Goal: Task Accomplishment & Management: Complete application form

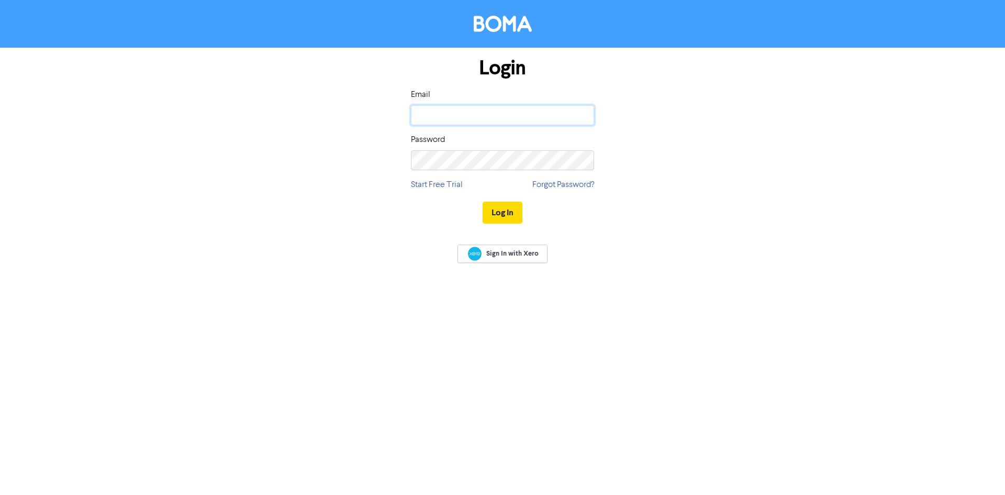
type input "[EMAIL_ADDRESS][DOMAIN_NAME]"
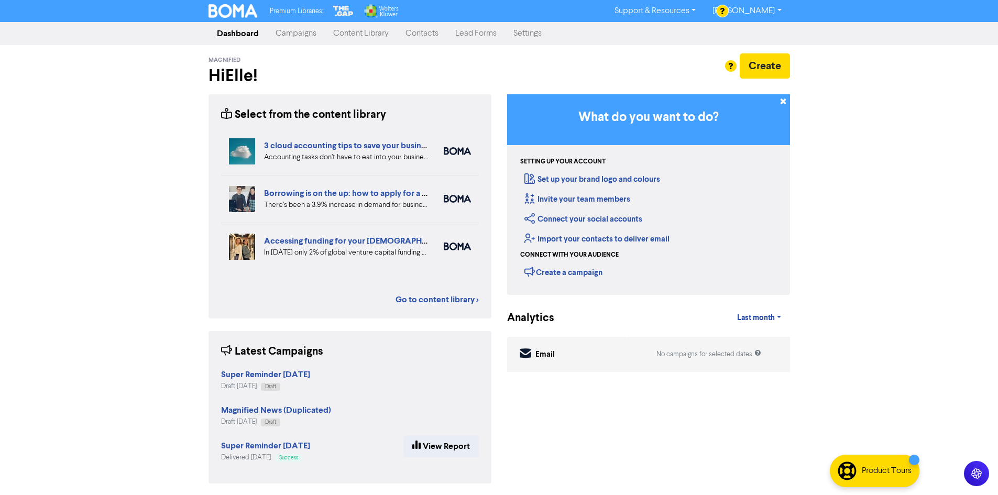
click at [293, 35] on link "Campaigns" at bounding box center [296, 33] width 58 height 21
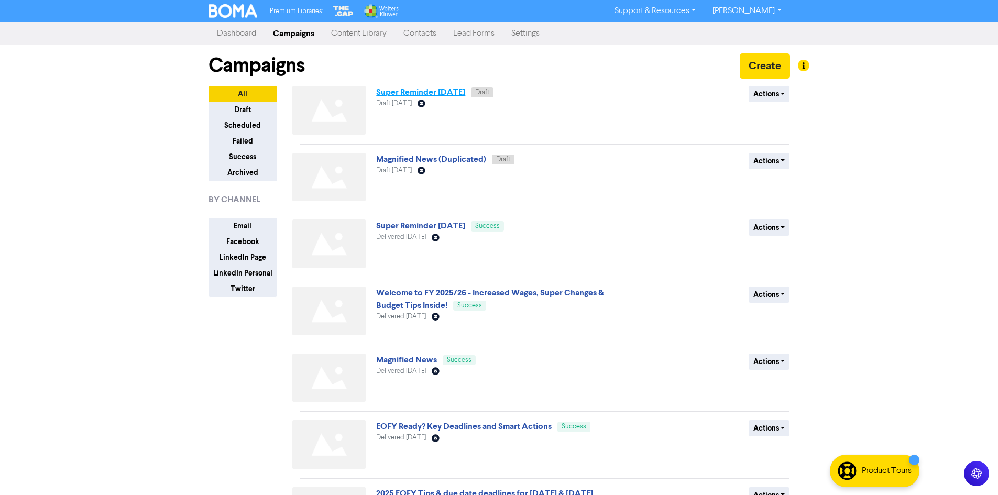
click at [465, 88] on link "Super Reminder [DATE]" at bounding box center [420, 92] width 89 height 10
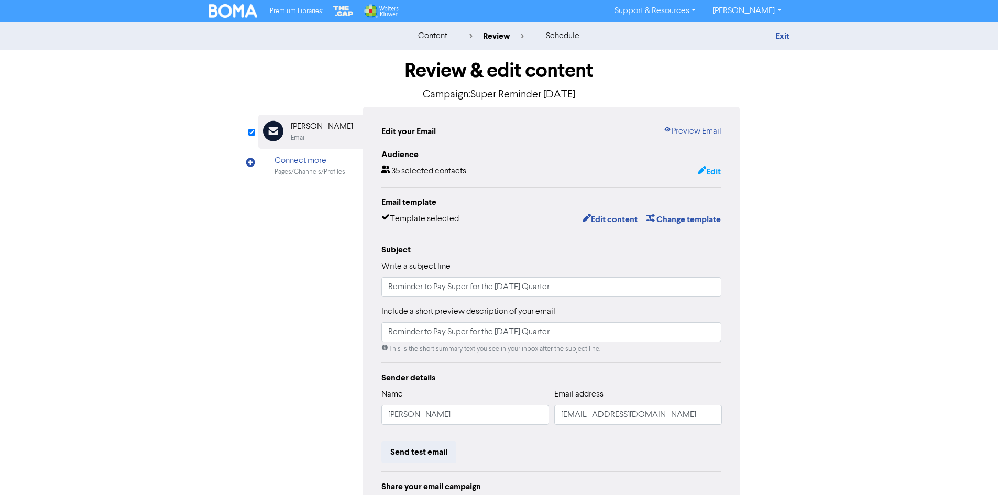
click at [710, 168] on button "Edit" at bounding box center [709, 172] width 24 height 14
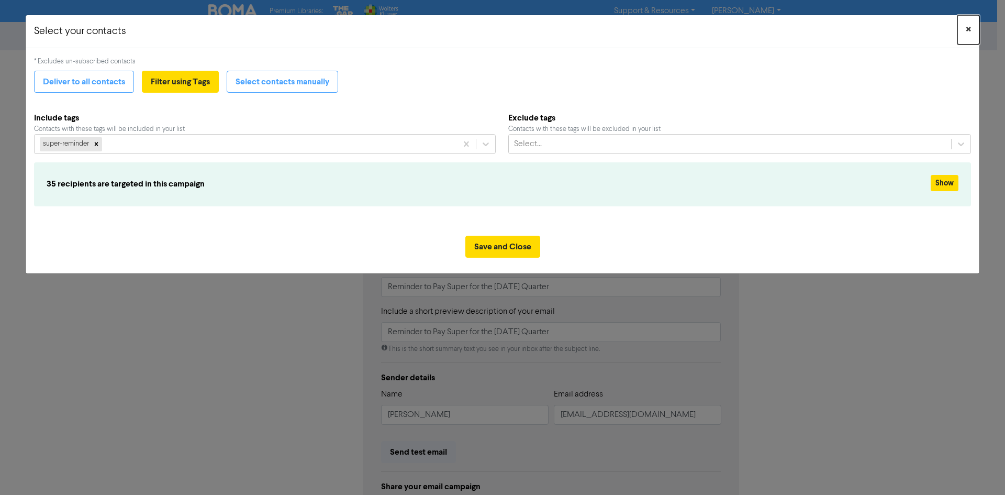
click at [971, 33] on span "×" at bounding box center [968, 30] width 5 height 16
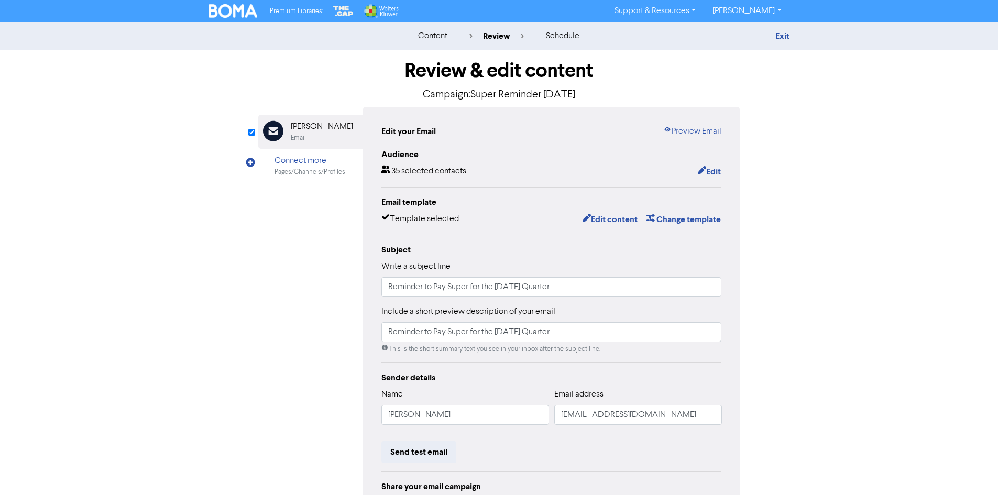
click at [250, 13] on img at bounding box center [232, 11] width 49 height 14
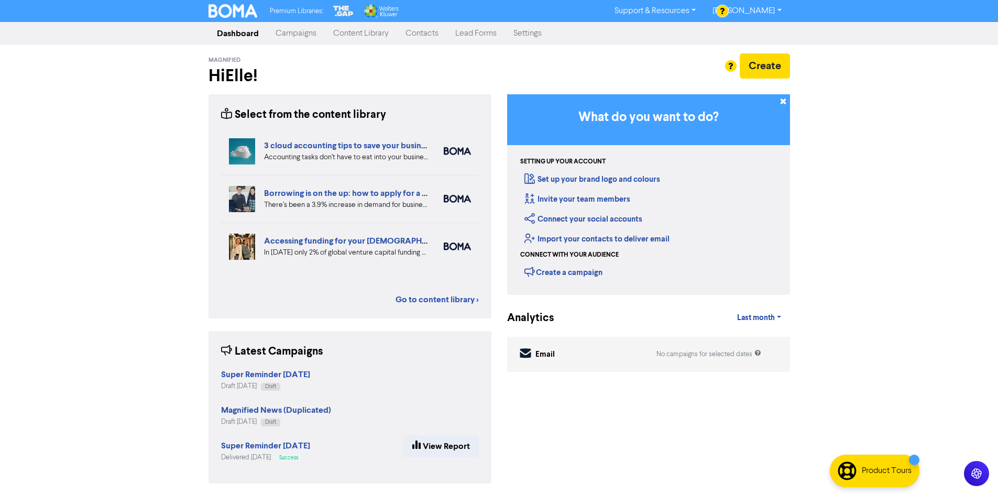
click at [423, 31] on link "Contacts" at bounding box center [422, 33] width 50 height 21
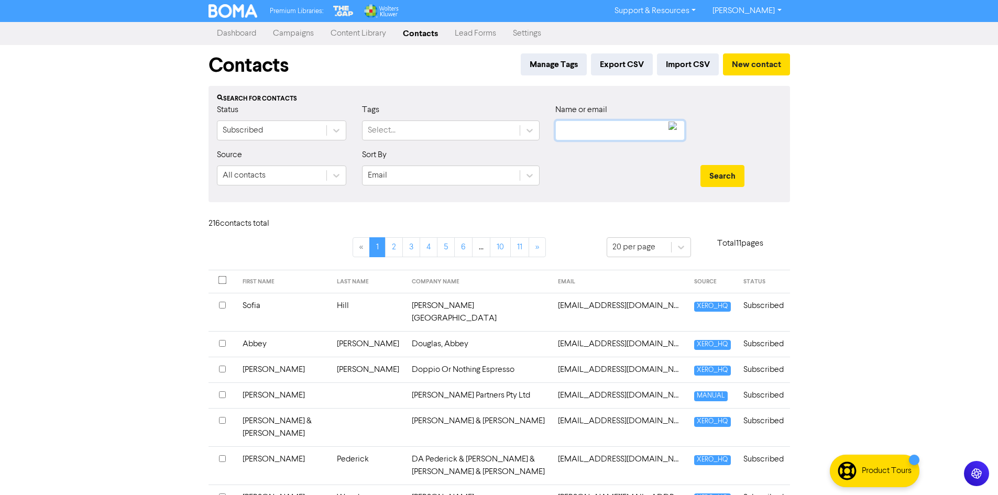
click at [587, 128] on input "text" at bounding box center [619, 130] width 129 height 20
type input "erika"
click at [700, 165] on button "Search" at bounding box center [722, 176] width 44 height 22
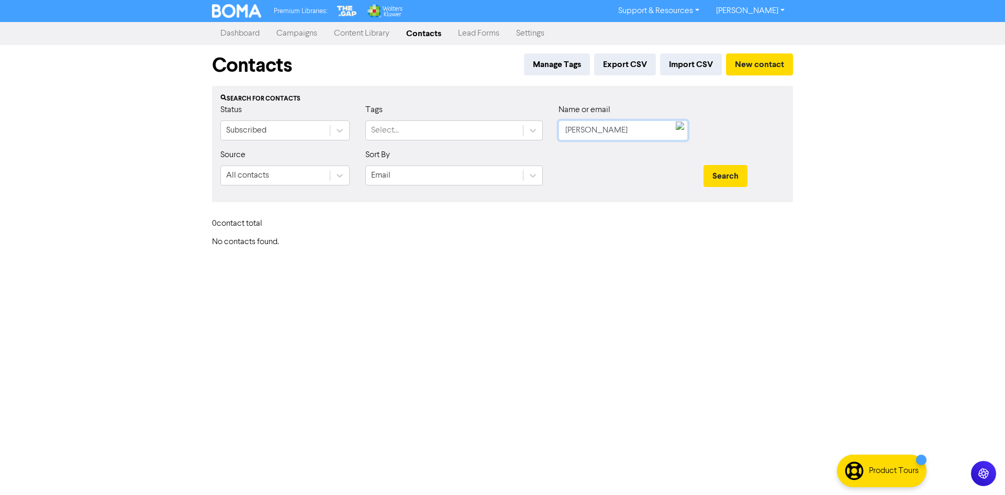
drag, startPoint x: 587, startPoint y: 128, endPoint x: 560, endPoint y: 129, distance: 27.3
click at [560, 129] on input "erika" at bounding box center [623, 130] width 129 height 20
click at [748, 70] on button "New contact" at bounding box center [759, 64] width 67 height 22
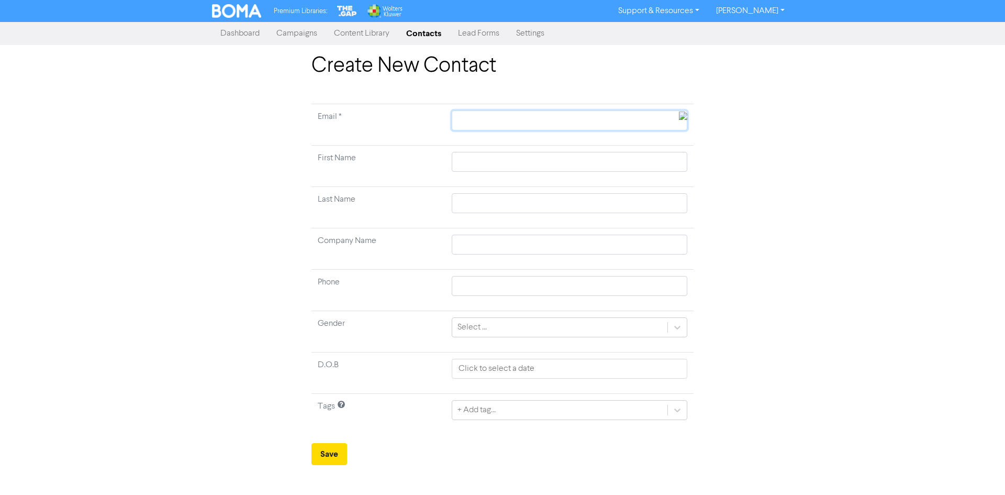
click at [548, 115] on input "text" at bounding box center [570, 120] width 236 height 20
type input "E"
type input "Er"
type input "Eri"
type input "Erik"
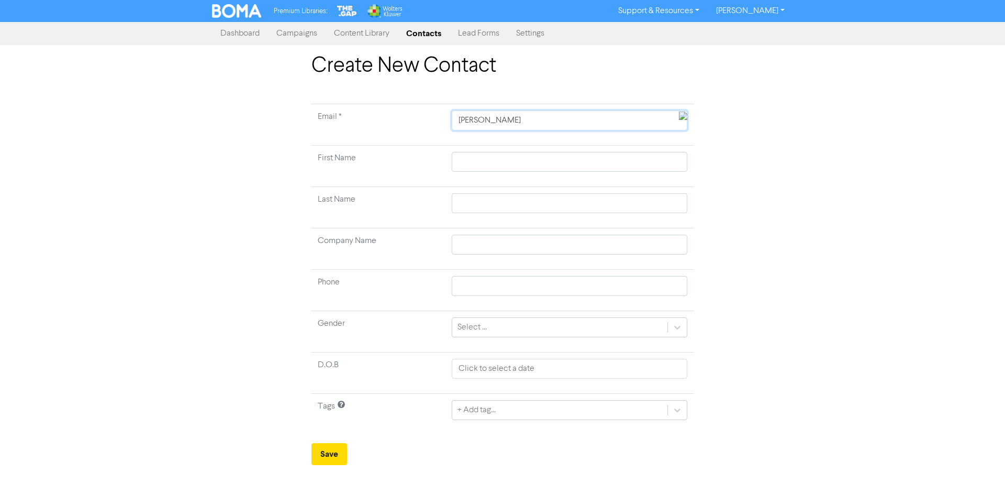
type input "Erika"
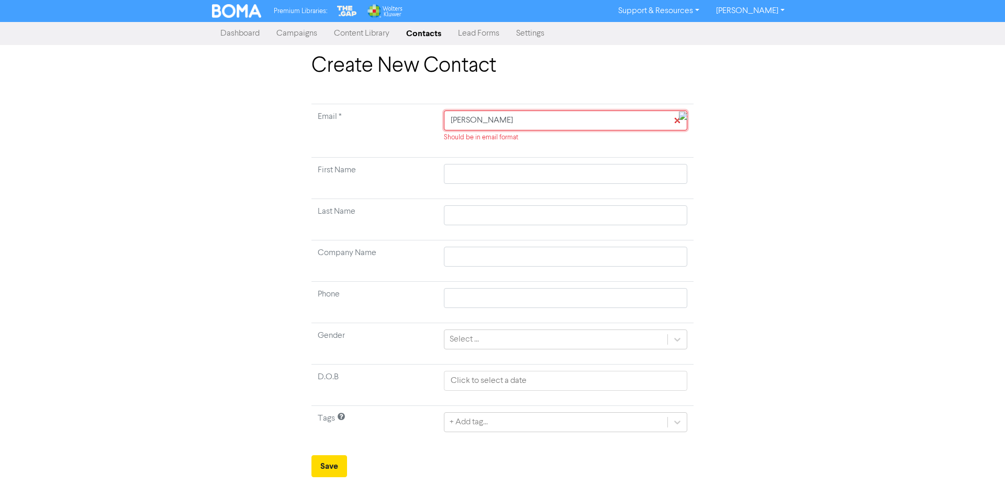
drag, startPoint x: 548, startPoint y: 115, endPoint x: 435, endPoint y: 117, distance: 113.1
click at [435, 117] on tr "Email * Erika Should be in email format" at bounding box center [503, 130] width 382 height 53
paste input "erikastevenson0@gmail.com"
type input "erikastevenson0@gmail.com"
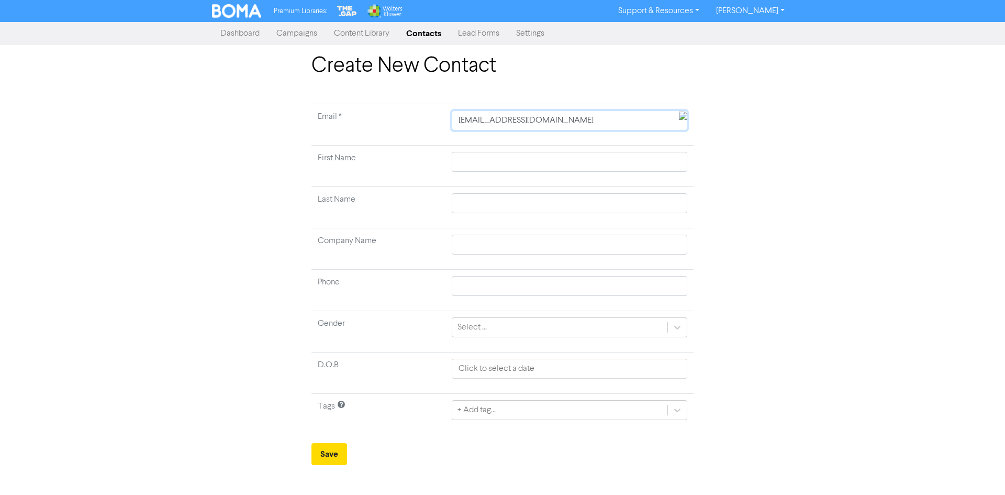
type input "erikastevenson0@gmail.com"
click at [478, 161] on input "text" at bounding box center [570, 162] width 236 height 20
type input "E"
type input "Er"
type input "Eri"
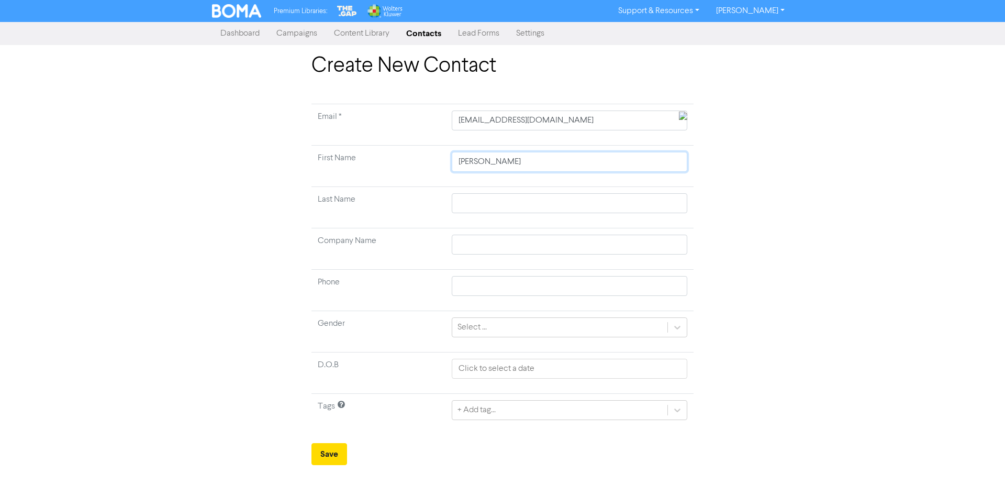
type input "Erik"
type input "Erika"
type input "S"
type input "St"
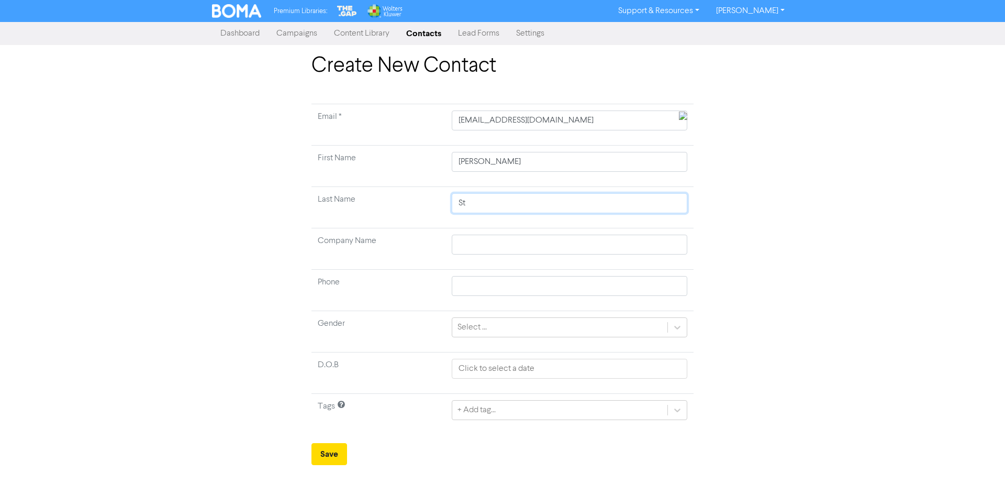
type input "Ste"
type input "Stev"
type input "Steve"
type input "Steven"
type input "Stevens"
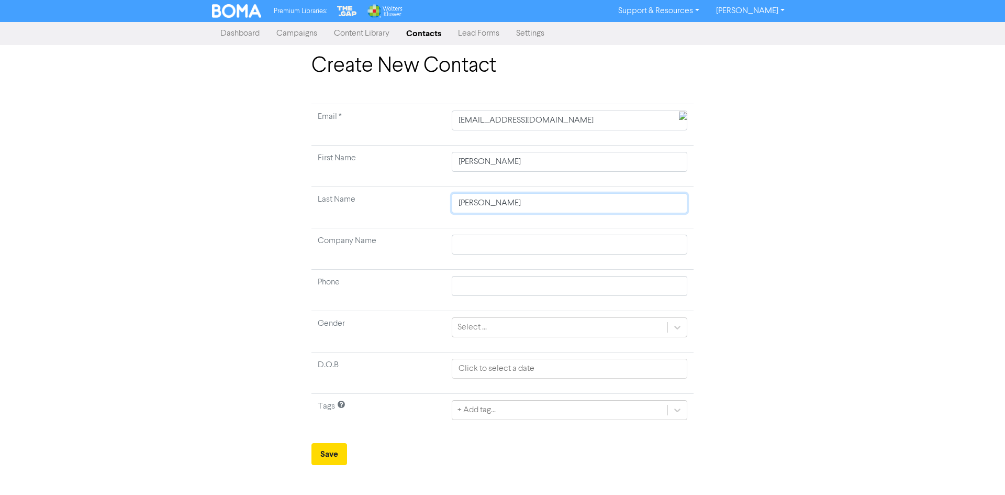
type input "Stevenso"
type input "Stevenson"
type input "E"
type input "ES"
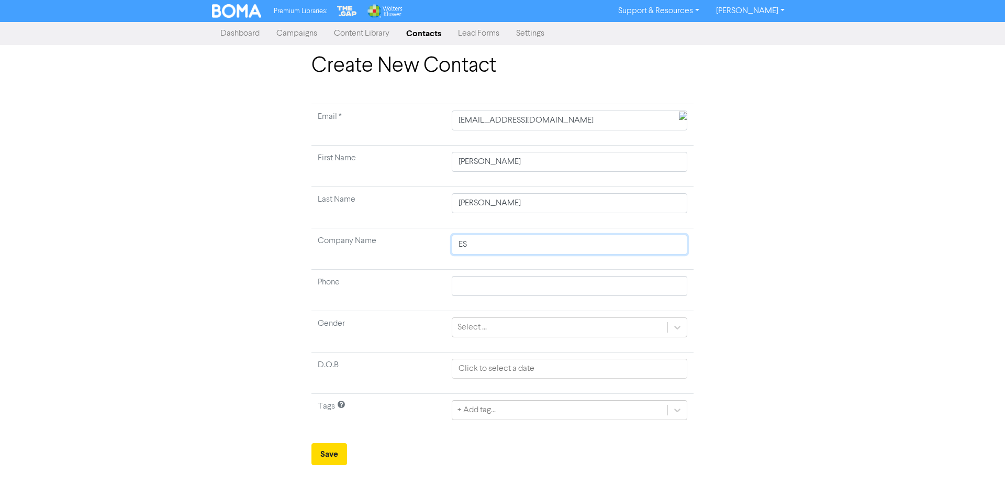
type input "ES"
type input "ES E"
type input "ES EN"
type input "ES E"
type input "ES En"
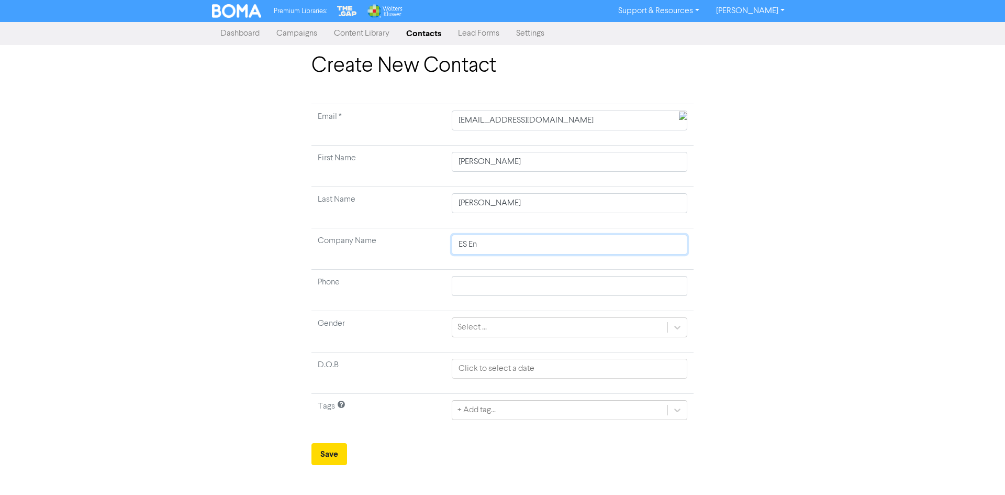
type input "ES Enr"
type input "ES Enrt"
type input "ES Enr"
type input "ES En"
type input "ES Ent"
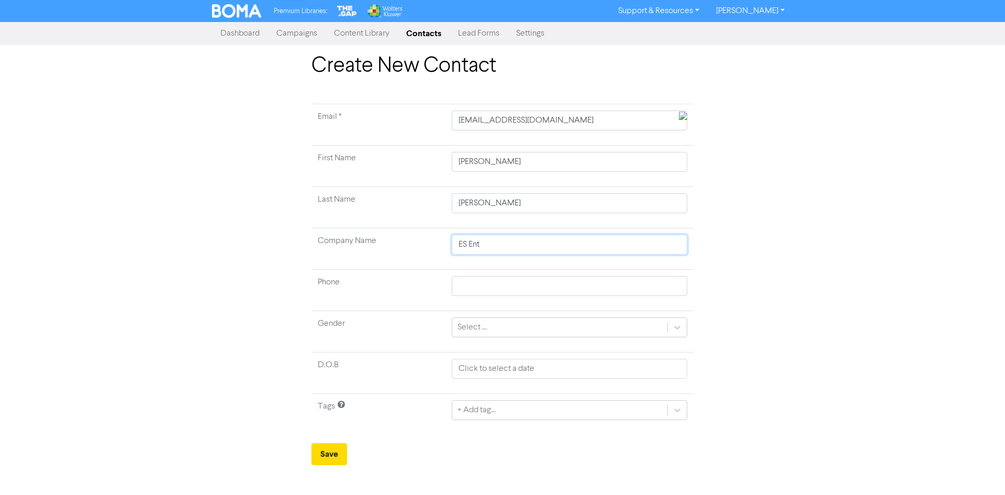
type input "ES Ente"
type input "ES Enter"
type input "ES Enterp"
type input "ES Enterpr"
type input "ES Enterpri"
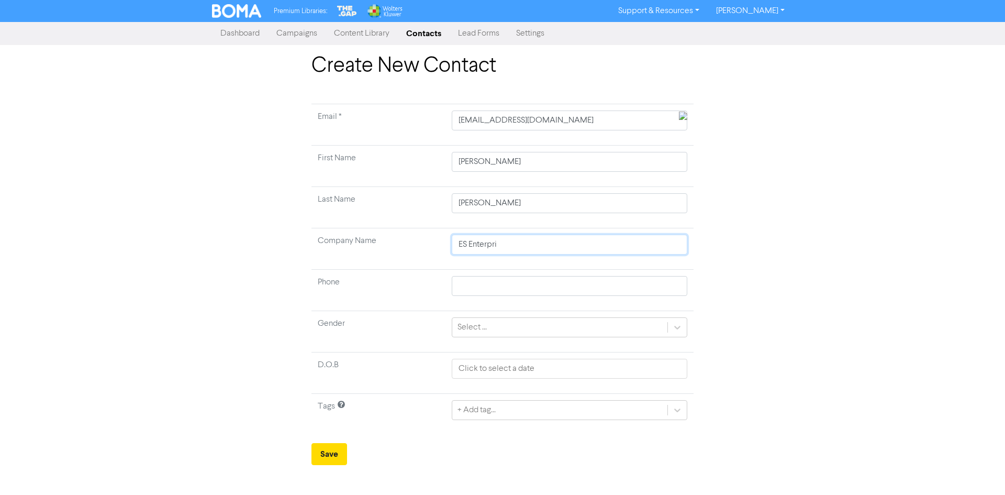
type input "ES Enterpris"
type input "ES Enterprise"
type input "ES Enterprises"
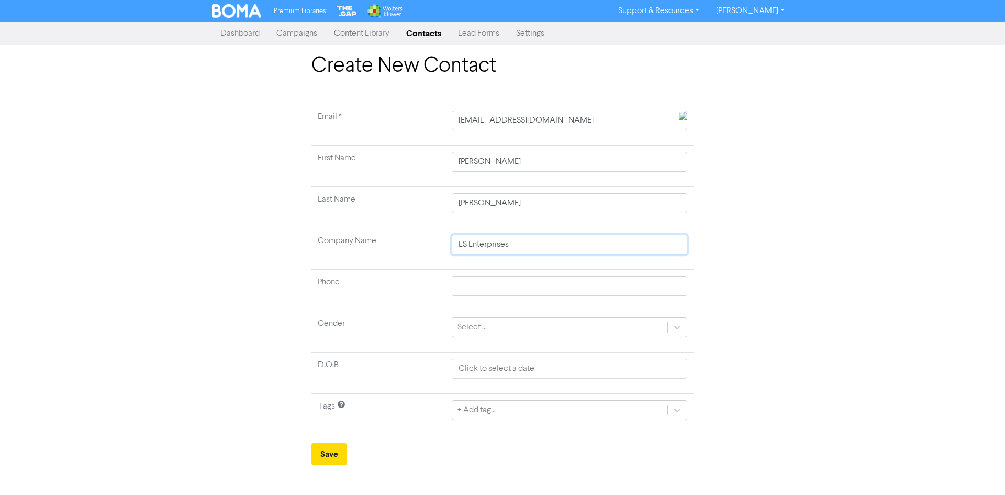
type input "ES Enterprises ("
type input "ES Enterprises (P"
type input "ES Enterprises (PM"
type input "ES Enterprises (PMQ"
type input "ES Enterprises (PMQ)"
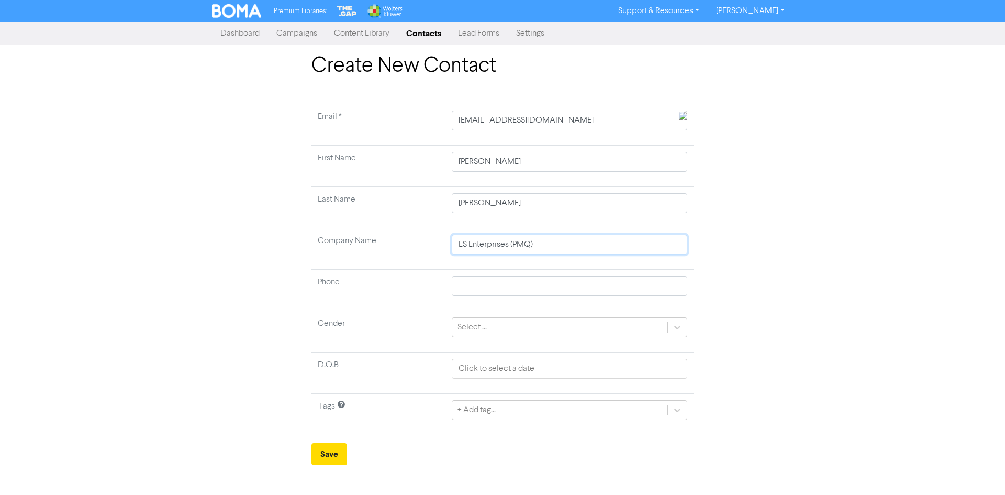
type input "ES Enterprises (PMQ)"
type input "ES Enterprises (PMQ) P"
type input "ES Enterprises (PMQ) Pt"
type input "ES Enterprises (PMQ) Pty"
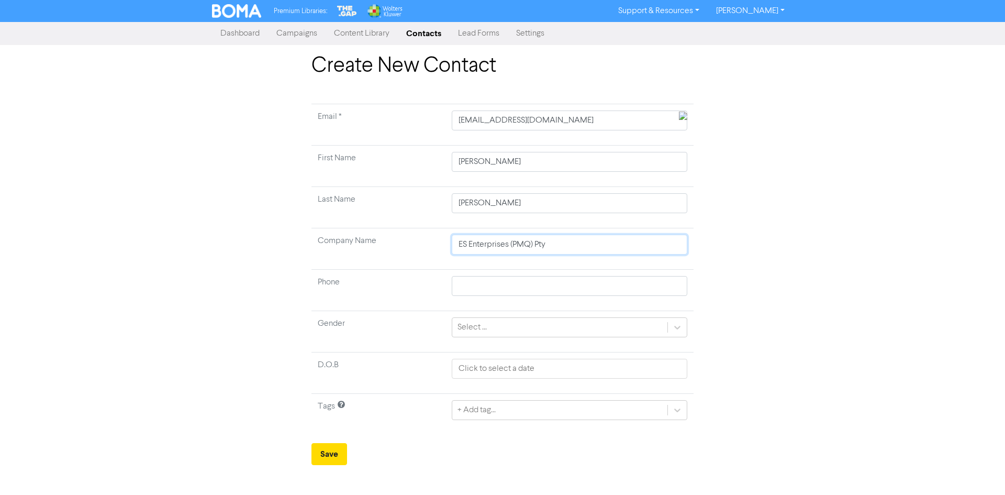
type input "ES Enterprises (PMQ) Pty L"
type input "ES Enterprises (PMQ) Pty Lt"
type input "ES Enterprises (PMQ) Pty Ltd"
click at [506, 288] on input "text" at bounding box center [570, 286] width 236 height 20
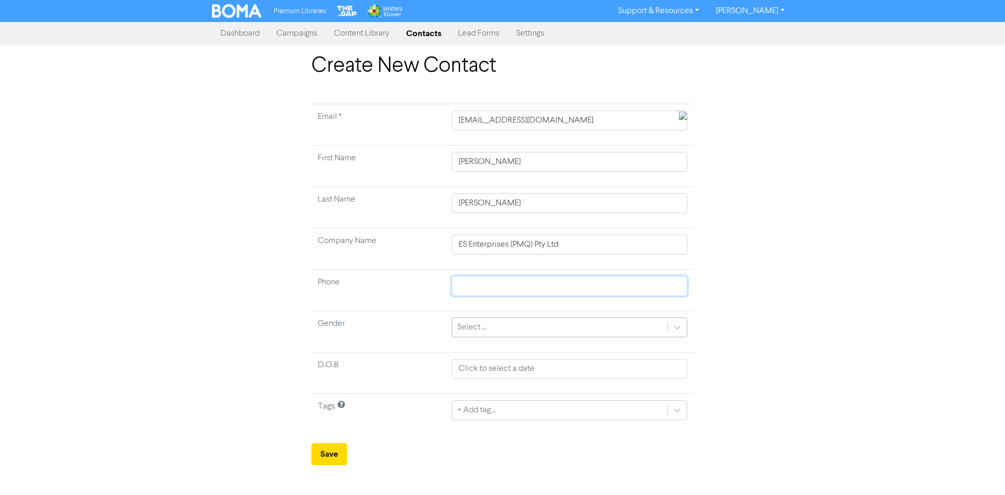
paste input "+61 407652472"
type input "+61 407652472"
click at [681, 329] on icon at bounding box center [677, 327] width 10 height 10
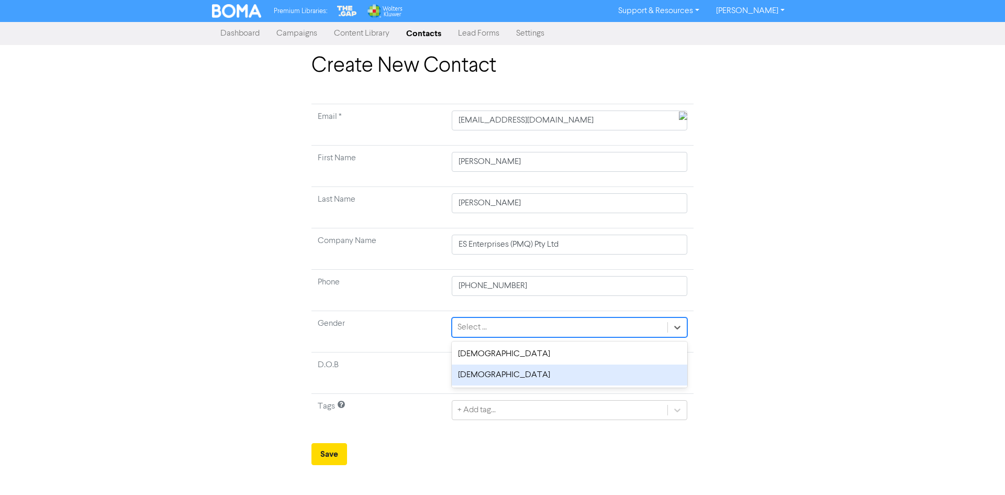
click at [643, 371] on div "Female" at bounding box center [570, 374] width 236 height 21
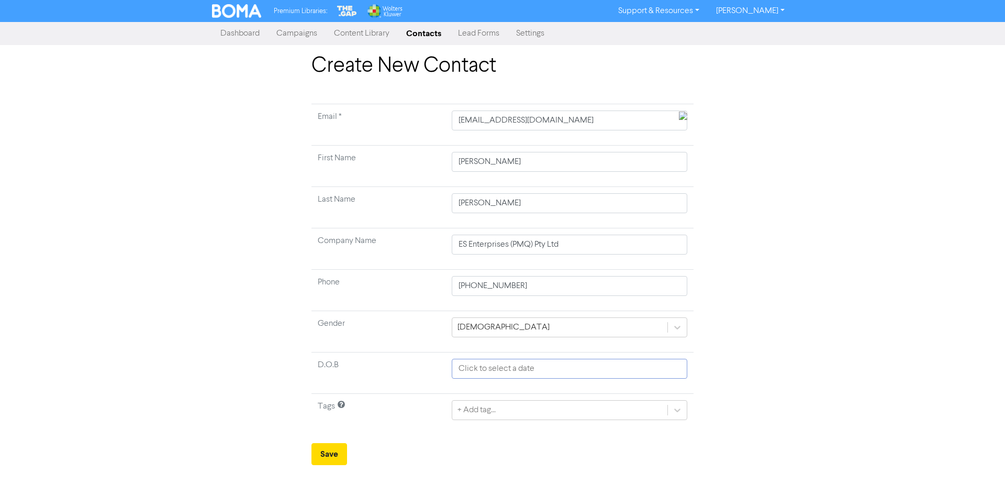
select select "9"
select select "2025"
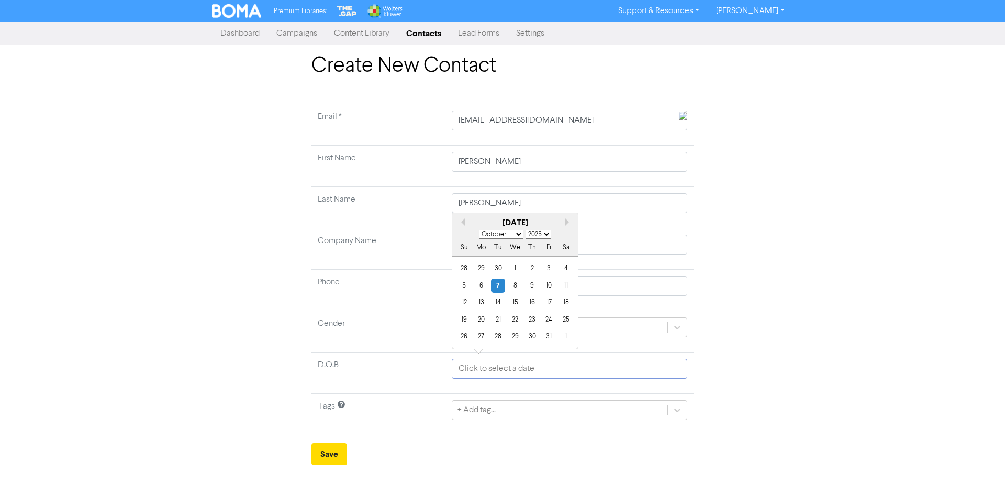
click at [636, 373] on input "text" at bounding box center [570, 369] width 236 height 20
click at [676, 415] on div "+ Add tag..." at bounding box center [570, 410] width 236 height 20
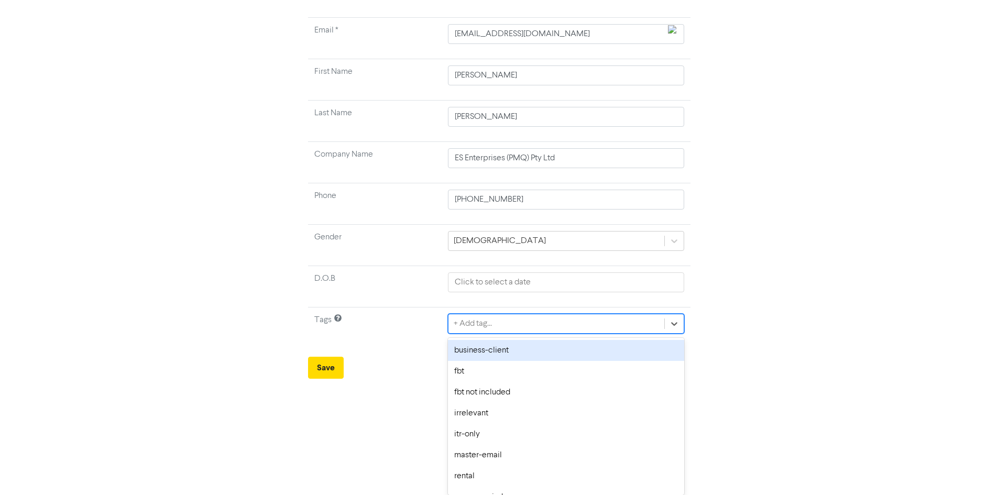
click at [536, 355] on div "business-client" at bounding box center [566, 350] width 236 height 21
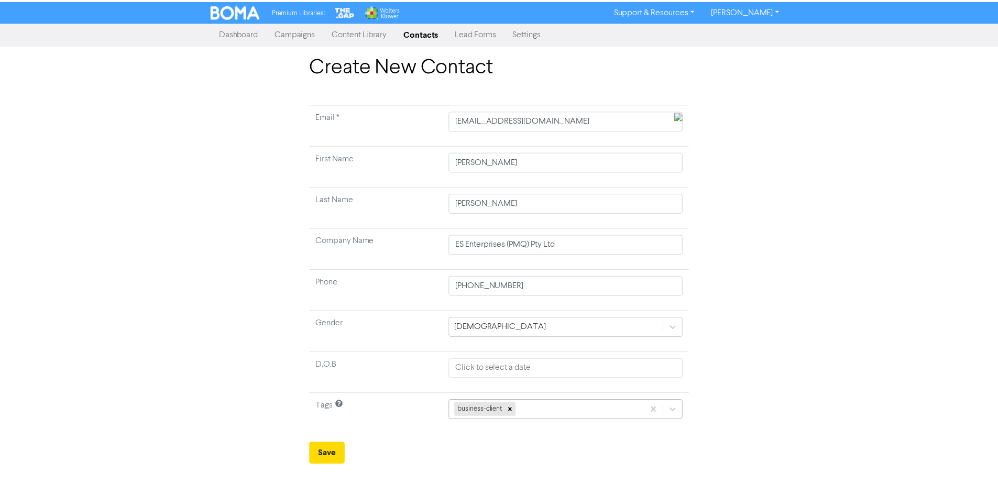
scroll to position [86, 0]
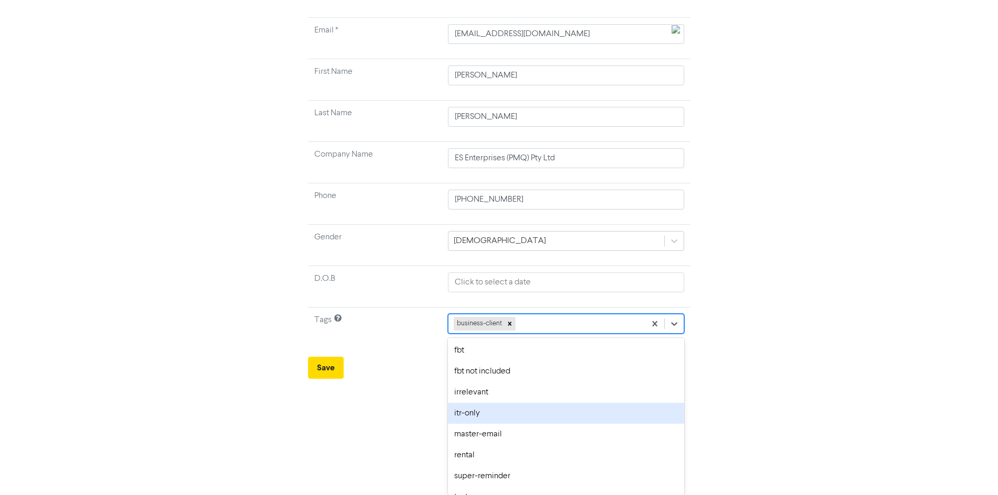
click at [558, 334] on div "option itr-only focused, 5 of 10. 9 results available. Use Up and Down to choos…" at bounding box center [566, 324] width 236 height 20
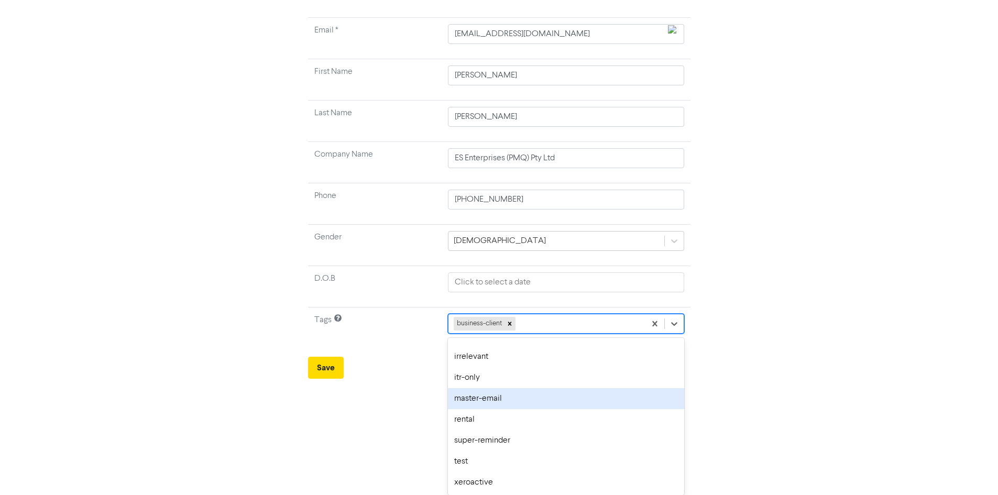
click at [546, 400] on div "master-email" at bounding box center [566, 398] width 236 height 21
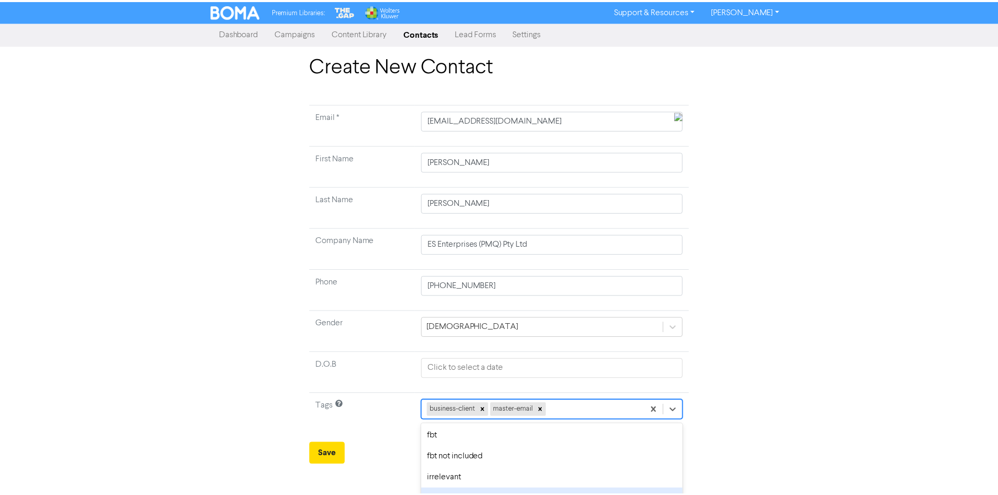
scroll to position [86, 0]
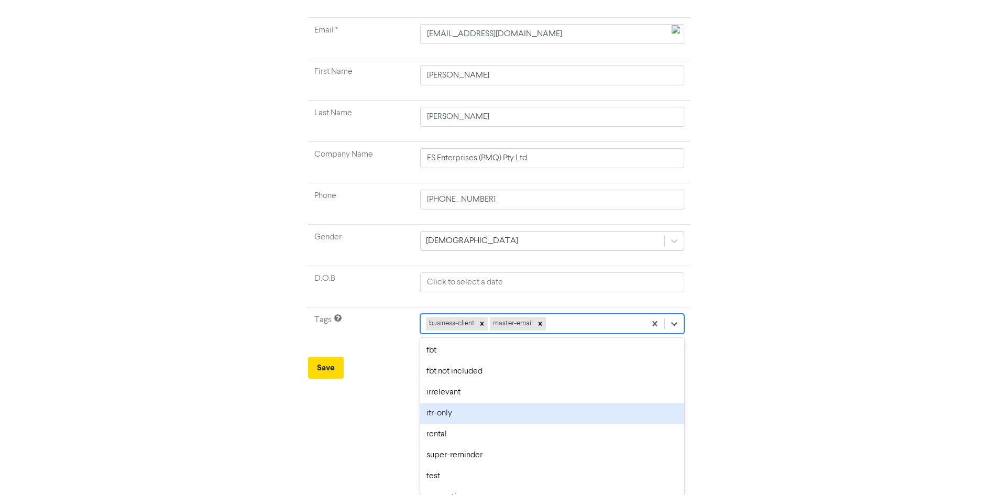
click at [569, 334] on div "option itr-only focused, 5 of 10. 8 results available. Use Up and Down to choos…" at bounding box center [551, 324] width 263 height 20
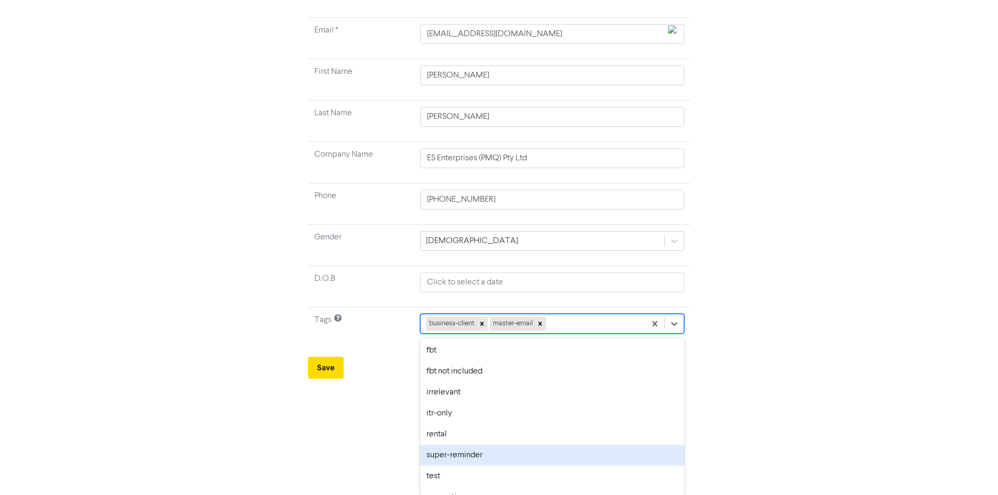
click at [539, 459] on div "super-reminder" at bounding box center [551, 455] width 263 height 21
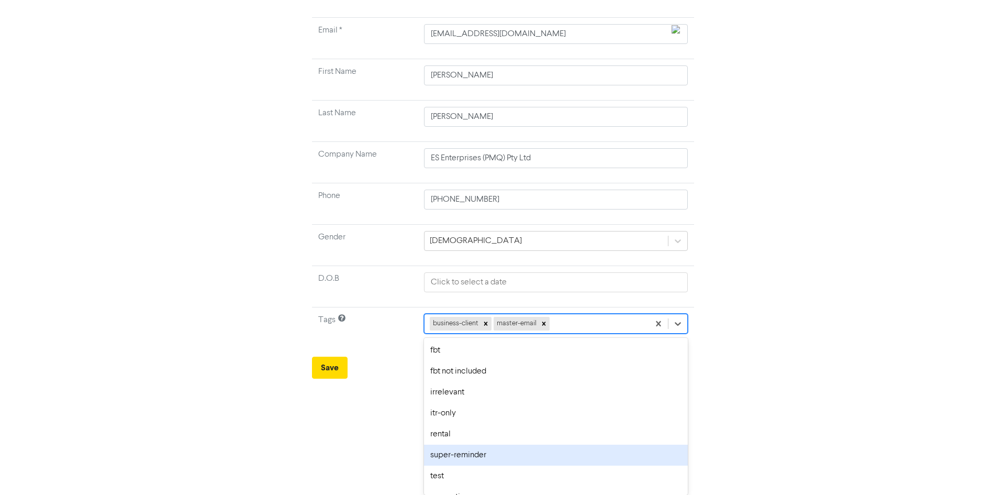
scroll to position [0, 0]
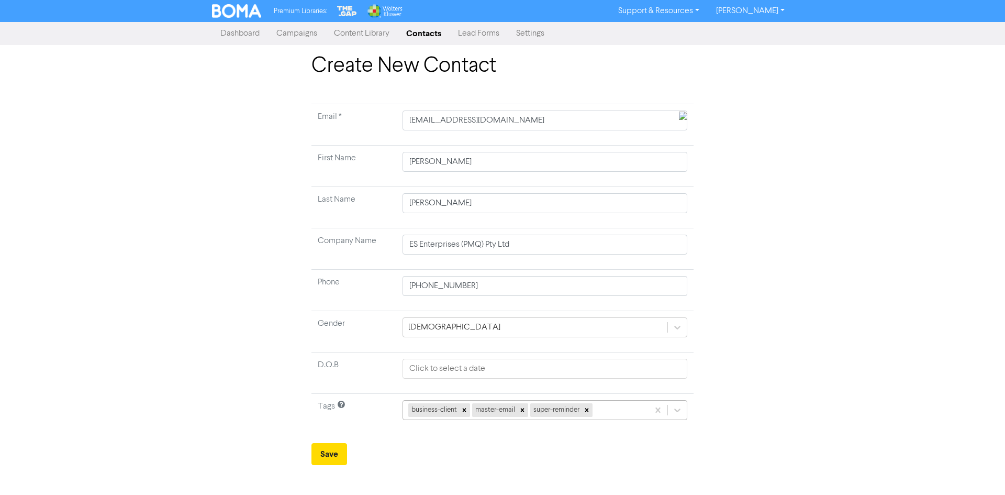
click at [610, 413] on div "business-client master-email super-reminder" at bounding box center [545, 410] width 285 height 20
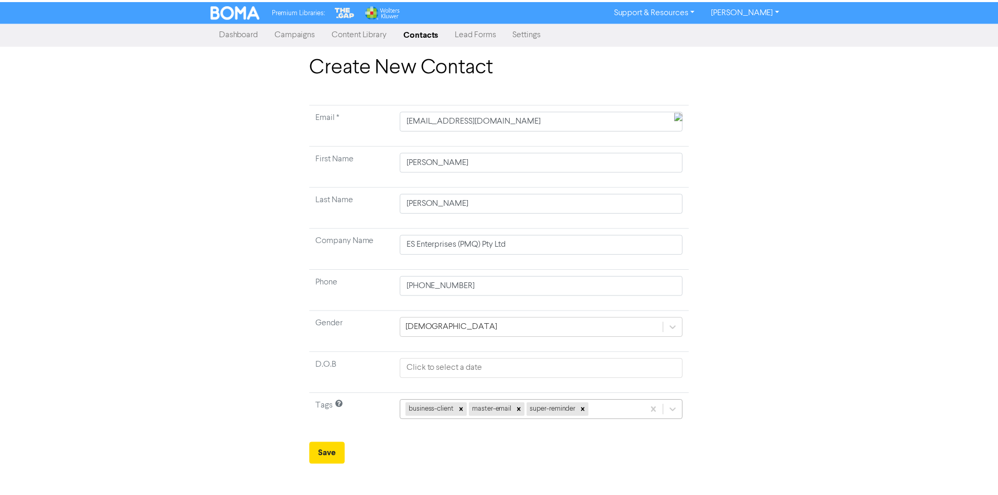
scroll to position [80, 0]
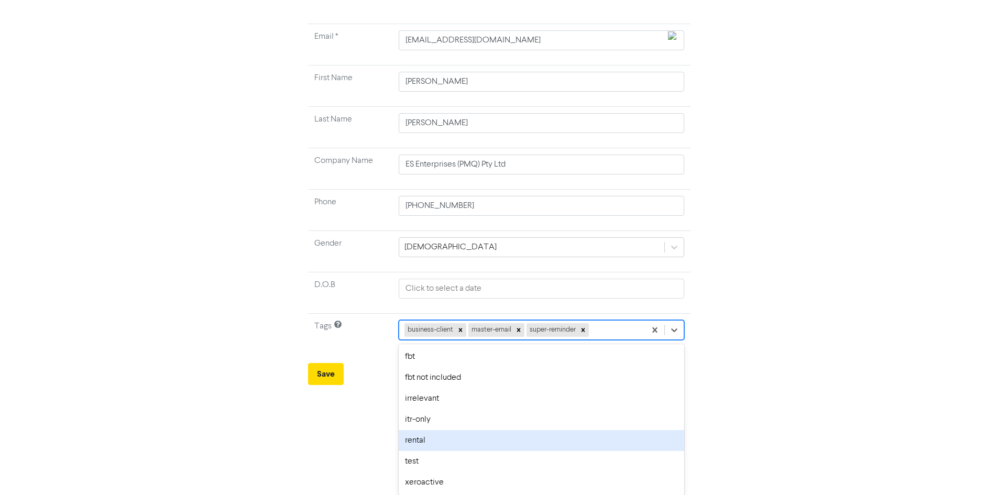
click at [587, 431] on div "rental" at bounding box center [540, 440] width 285 height 21
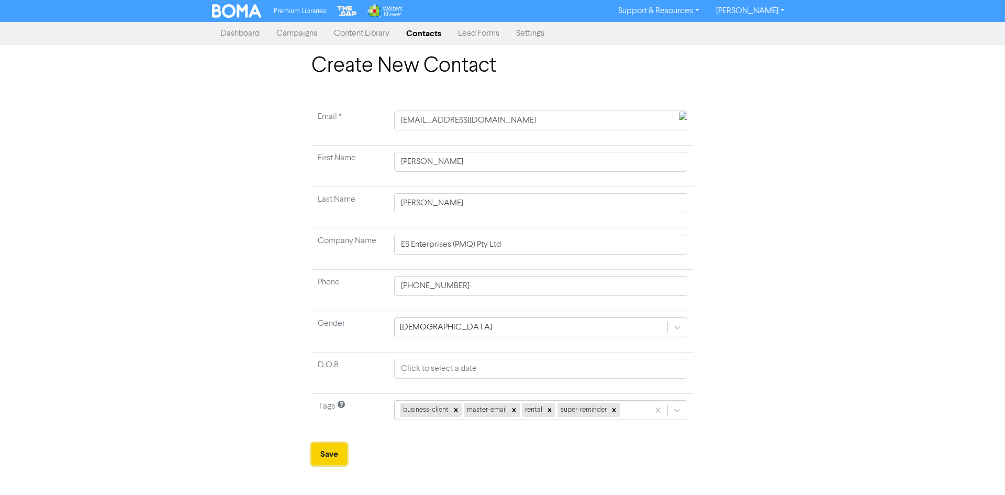
click at [330, 457] on button "Save" at bounding box center [330, 454] width 36 height 22
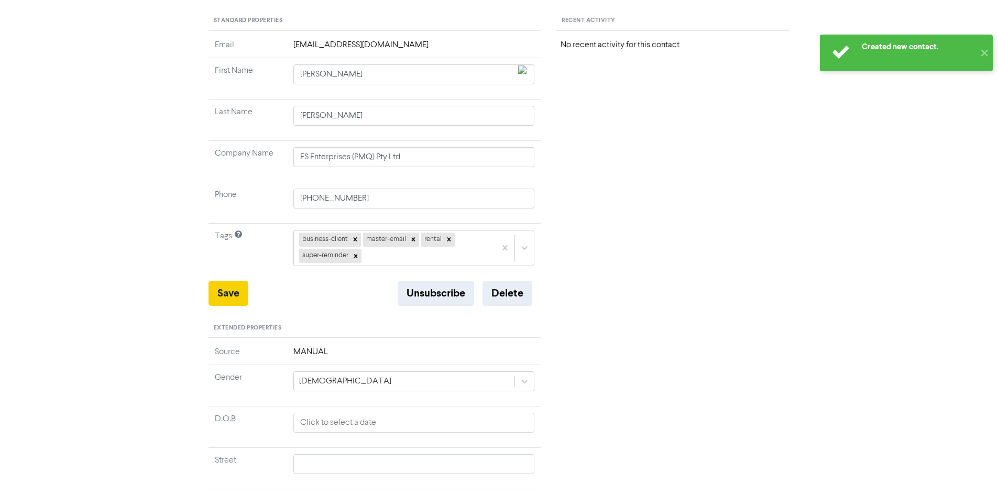
scroll to position [105, 0]
click at [225, 303] on button "Save" at bounding box center [228, 292] width 40 height 25
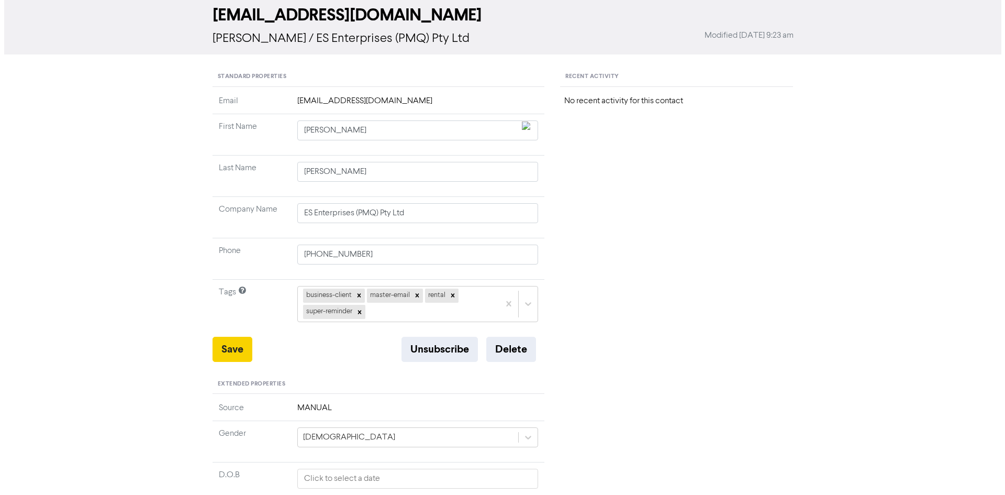
scroll to position [0, 0]
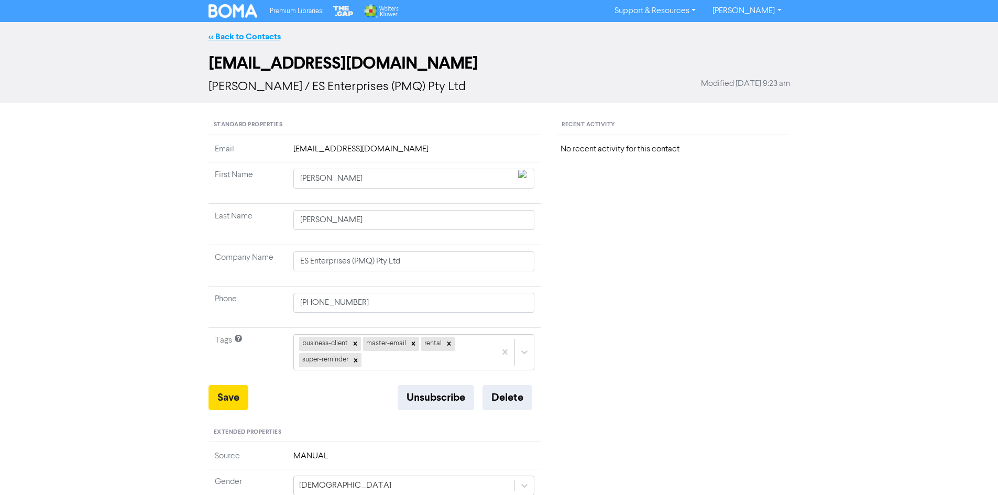
click at [246, 37] on link "<< Back to Contacts" at bounding box center [244, 36] width 72 height 10
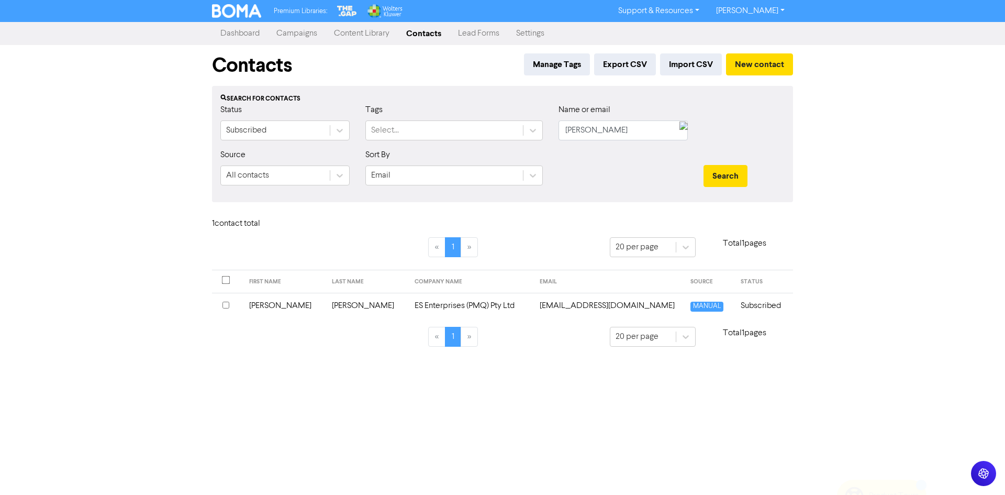
click at [308, 37] on link "Campaigns" at bounding box center [297, 33] width 58 height 21
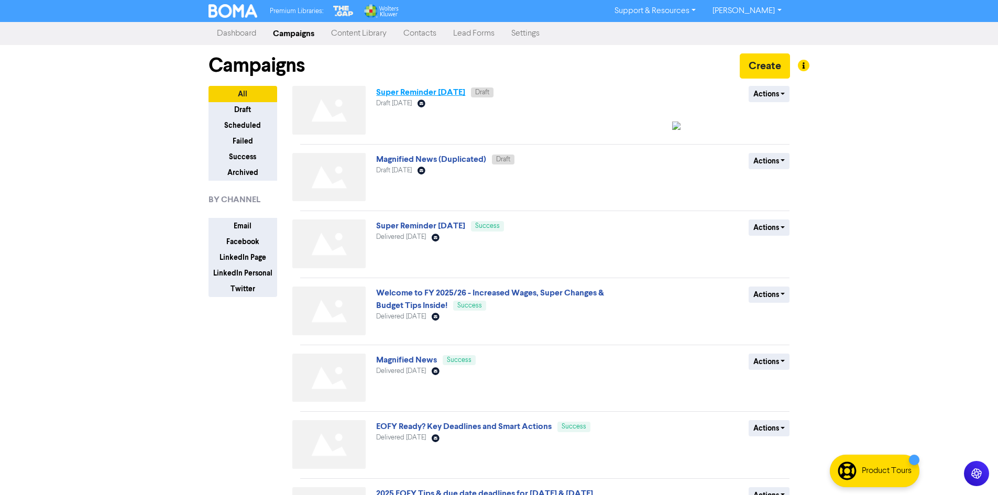
click at [442, 92] on link "Super Reminder [DATE]" at bounding box center [420, 92] width 89 height 10
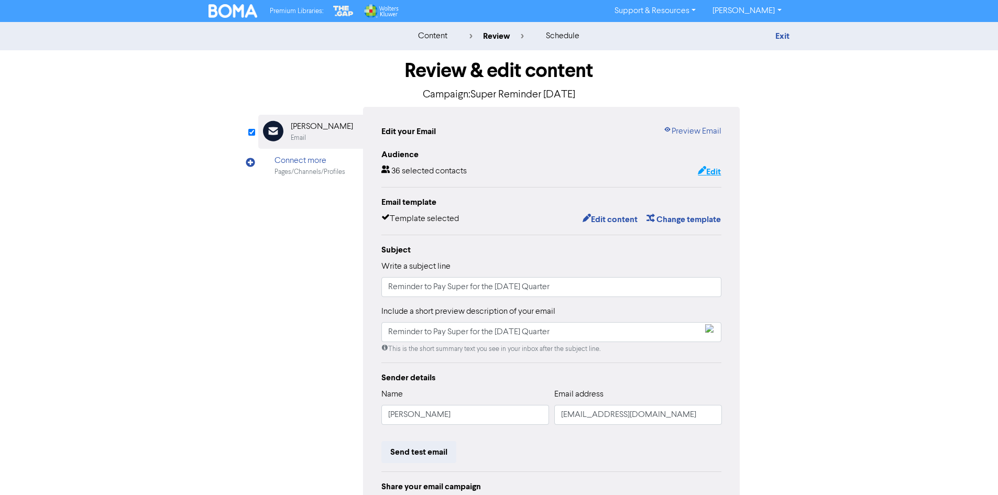
click at [714, 173] on button "Edit" at bounding box center [709, 172] width 24 height 14
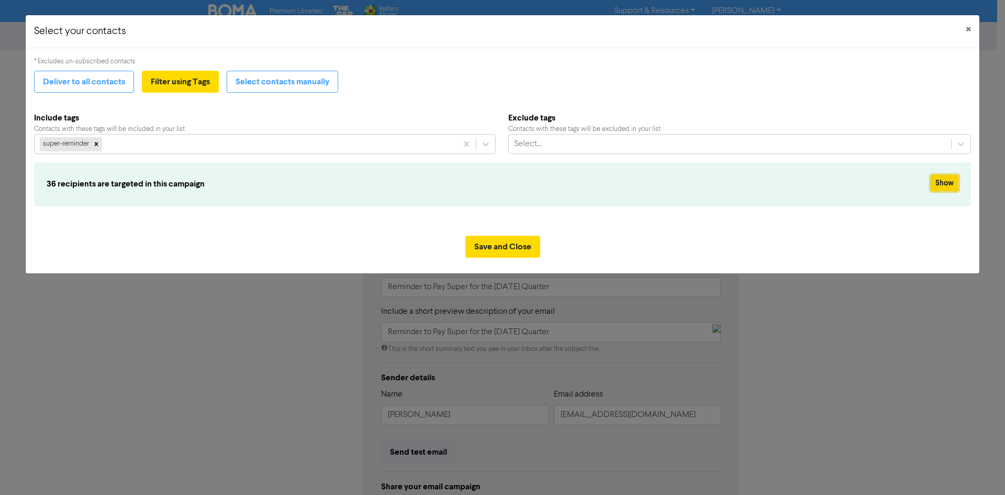
click at [946, 183] on button "Show" at bounding box center [945, 183] width 28 height 16
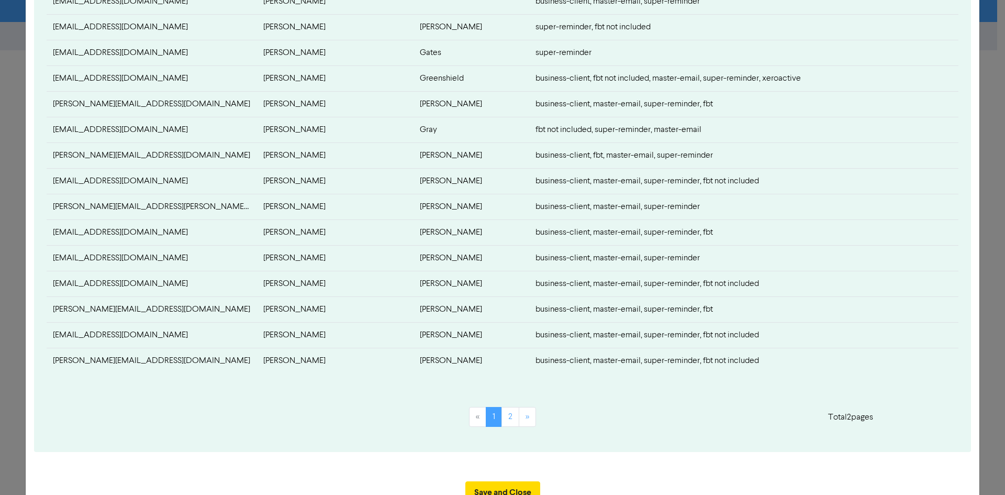
scroll to position [367, 0]
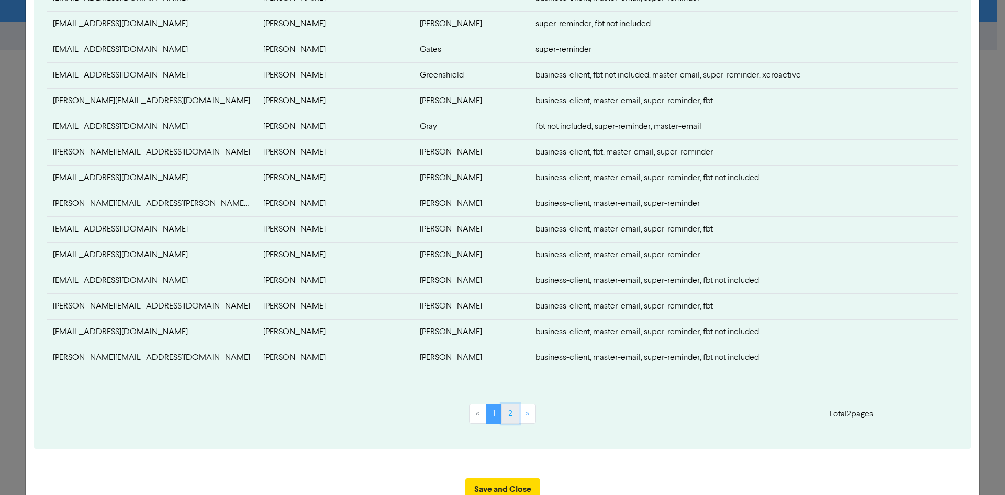
click at [506, 408] on link "2" at bounding box center [511, 414] width 18 height 20
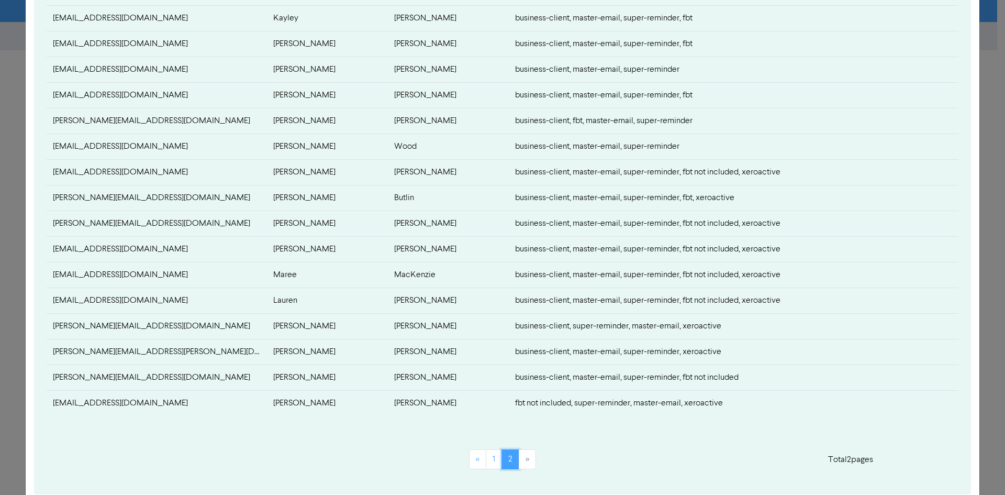
scroll to position [248, 0]
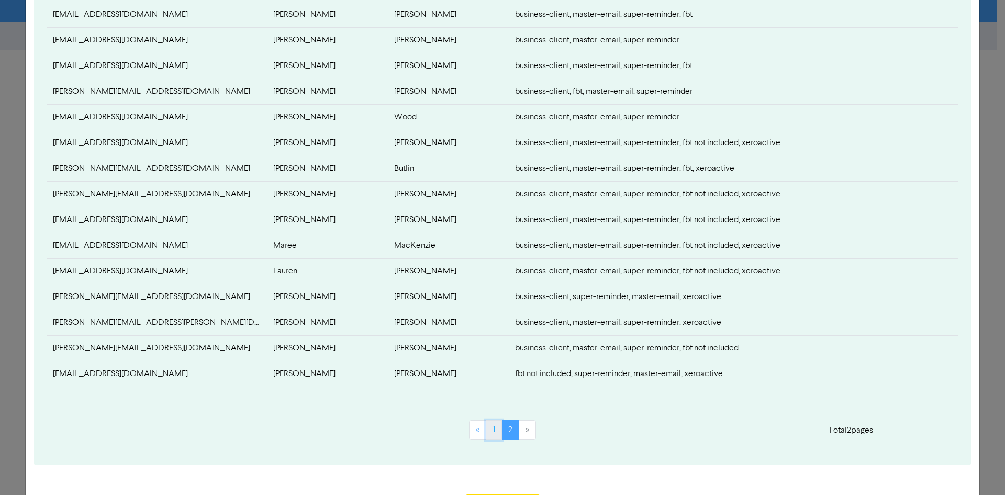
click at [497, 434] on link "1" at bounding box center [494, 430] width 16 height 20
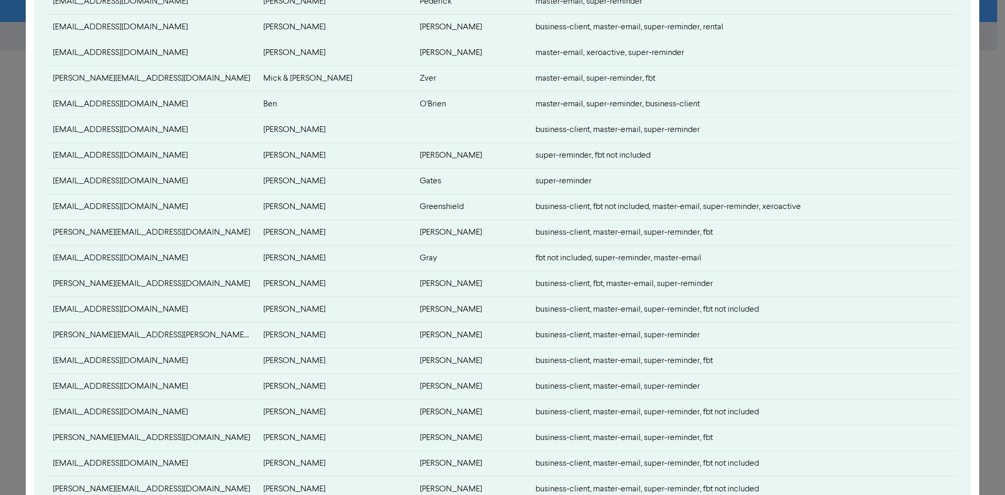
scroll to position [262, 0]
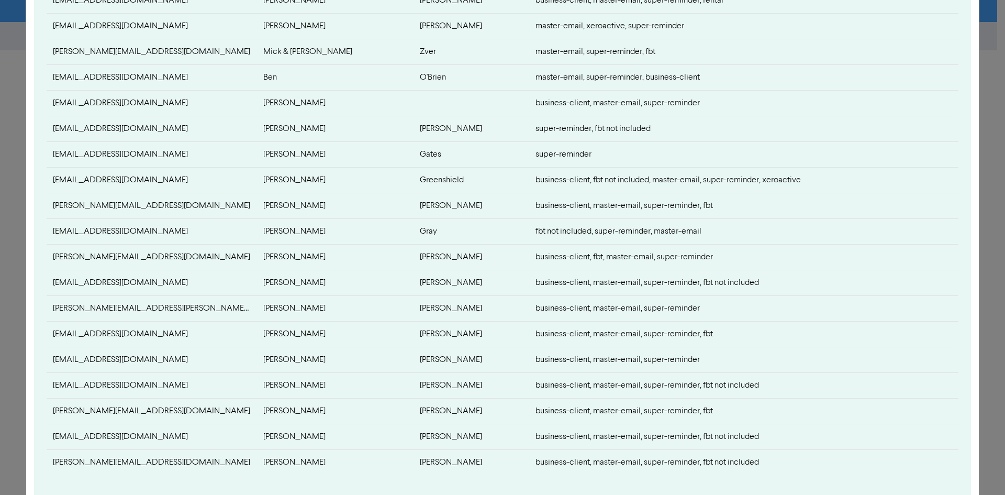
click at [128, 203] on td "david@g8performance.com" at bounding box center [152, 206] width 211 height 26
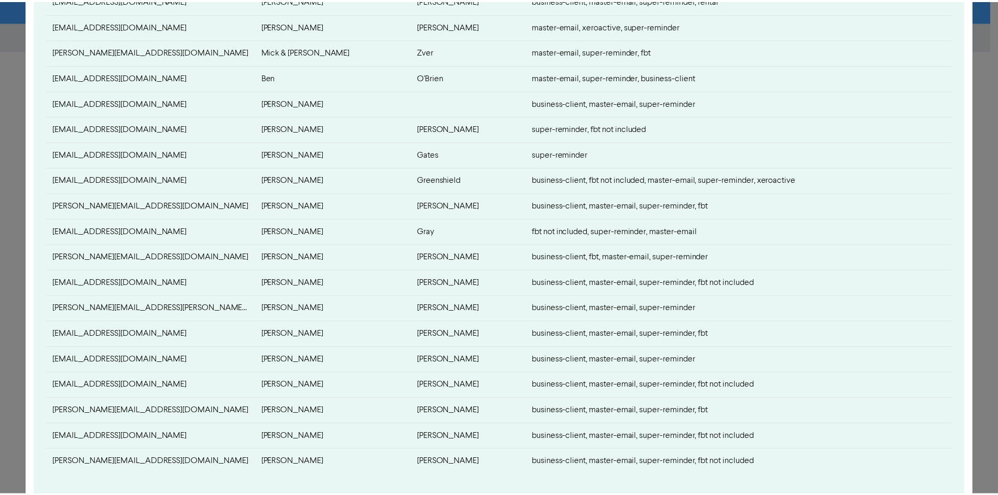
scroll to position [0, 0]
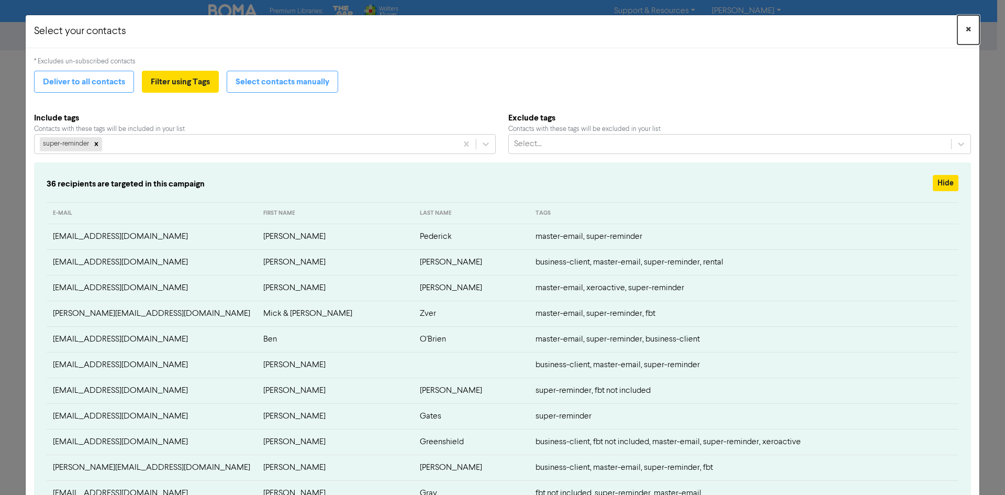
click at [966, 34] on span "×" at bounding box center [968, 30] width 5 height 16
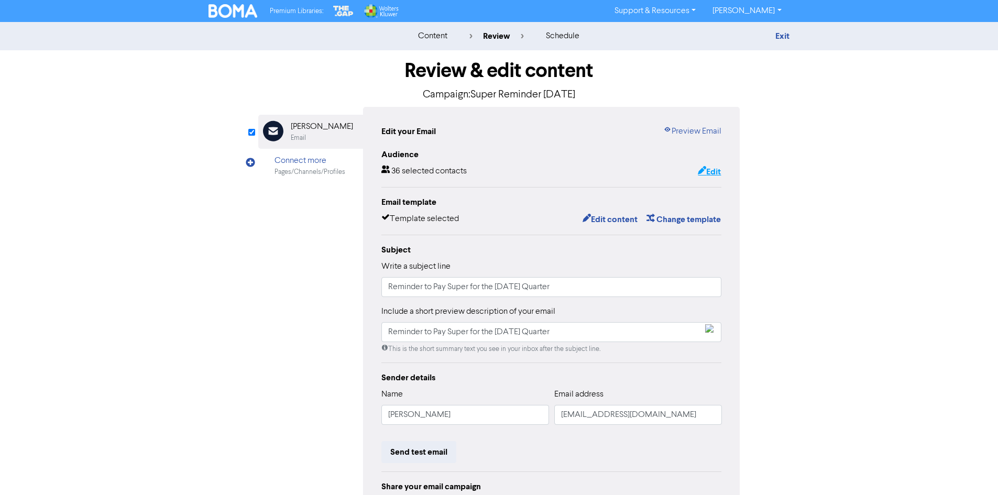
click at [701, 174] on icon "button" at bounding box center [702, 172] width 8 height 10
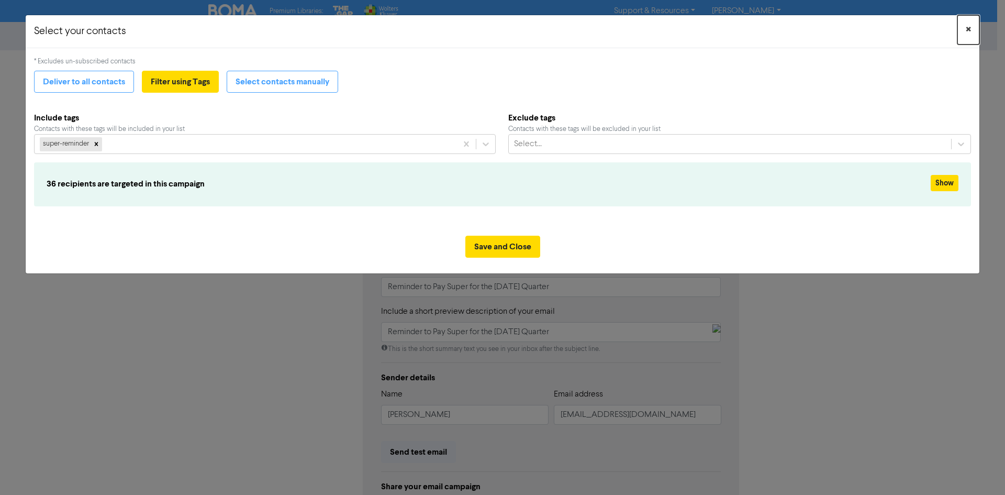
click at [967, 24] on span "×" at bounding box center [968, 30] width 5 height 16
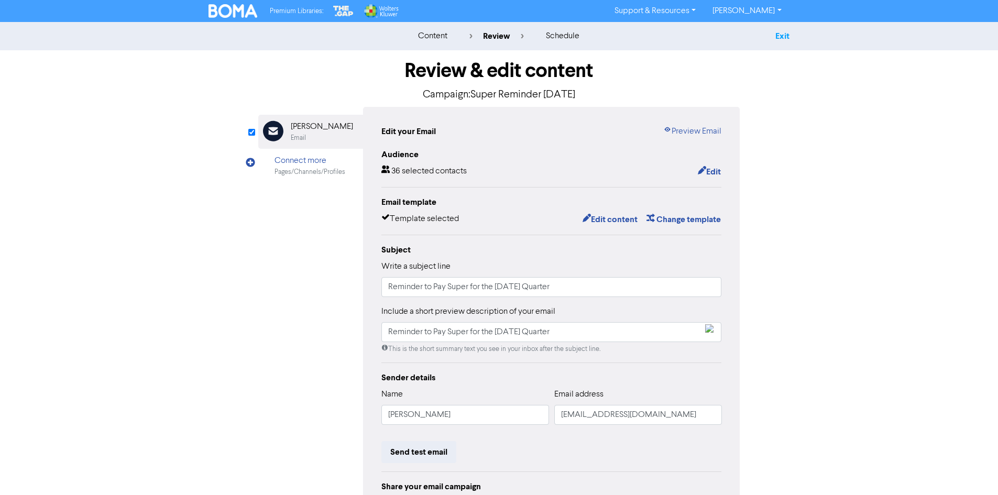
click at [783, 32] on link "Exit" at bounding box center [782, 36] width 14 height 10
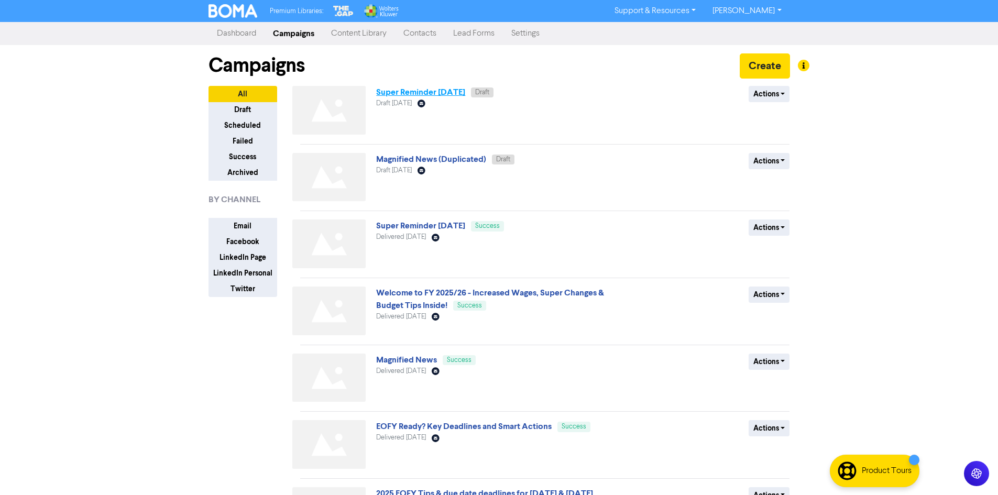
click at [465, 97] on link "Super Reminder [DATE]" at bounding box center [420, 92] width 89 height 10
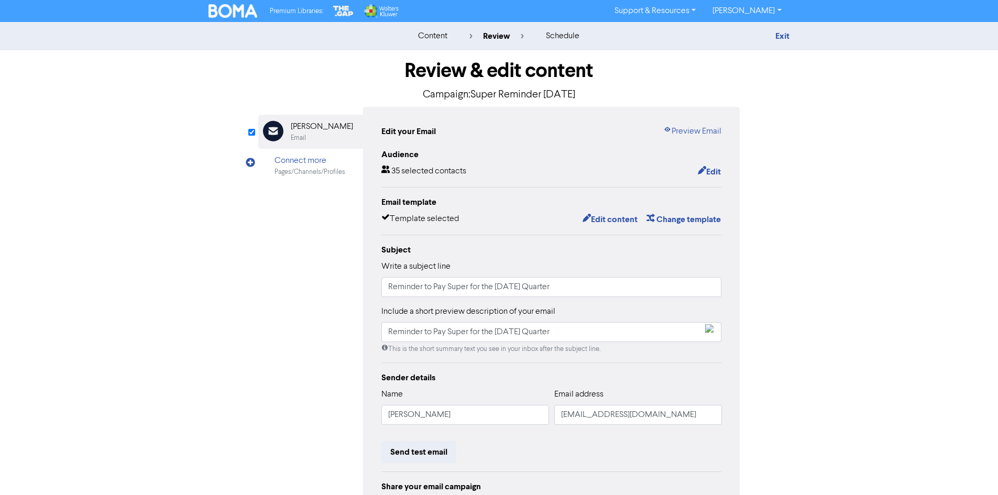
drag, startPoint x: 713, startPoint y: 158, endPoint x: 716, endPoint y: 164, distance: 7.0
click at [714, 158] on div "Audience" at bounding box center [551, 154] width 340 height 13
click at [718, 170] on button "Edit" at bounding box center [709, 172] width 24 height 14
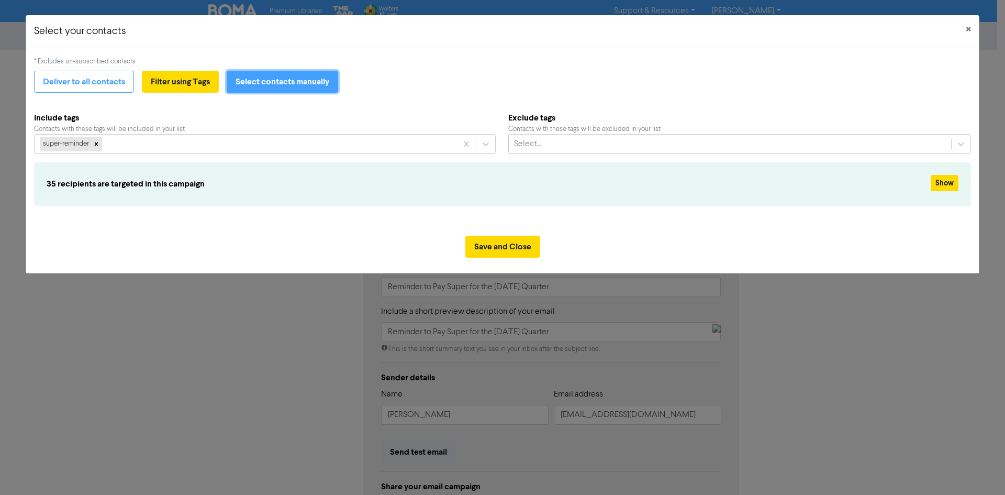
click at [237, 88] on button "Select contacts manually" at bounding box center [283, 82] width 112 height 22
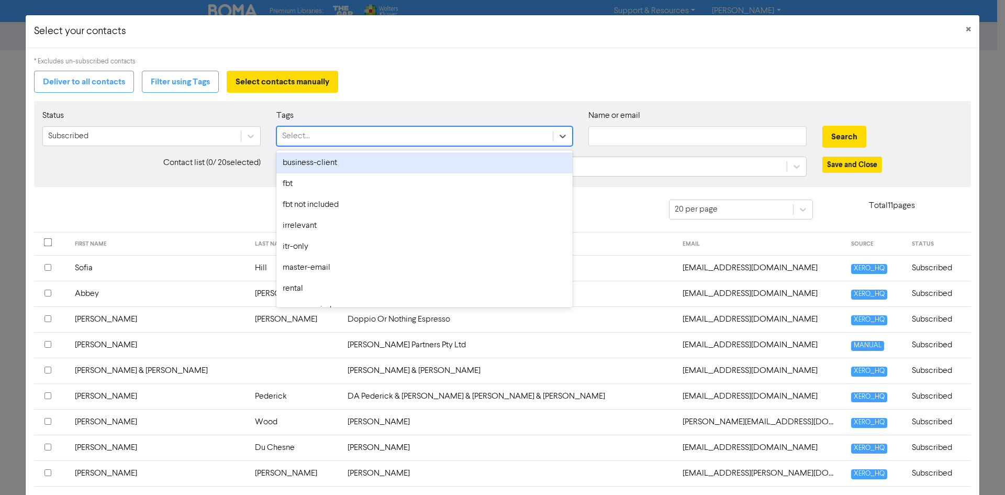
click at [447, 136] on div "Select..." at bounding box center [415, 136] width 276 height 19
click at [965, 25] on button "×" at bounding box center [969, 29] width 22 height 29
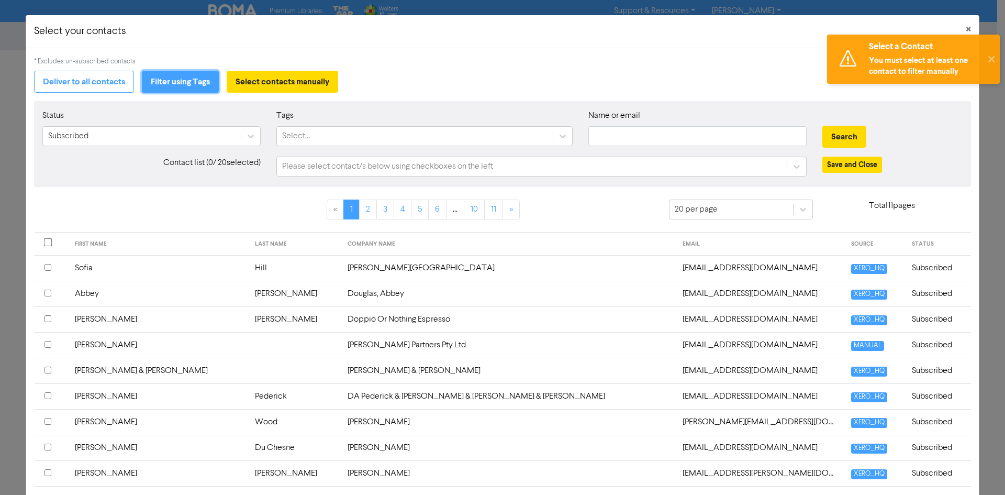
click at [181, 84] on button "Filter using Tags" at bounding box center [180, 82] width 77 height 22
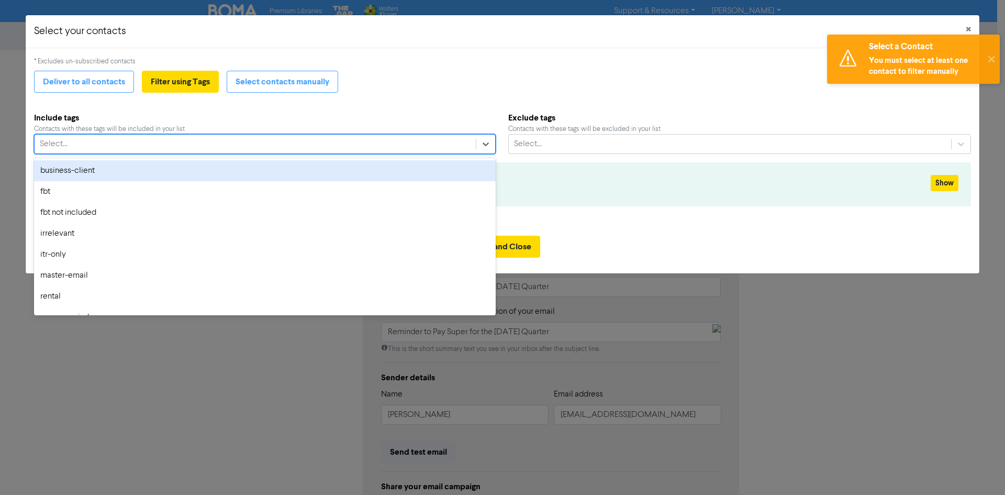
click at [157, 146] on div "Select..." at bounding box center [255, 144] width 441 height 19
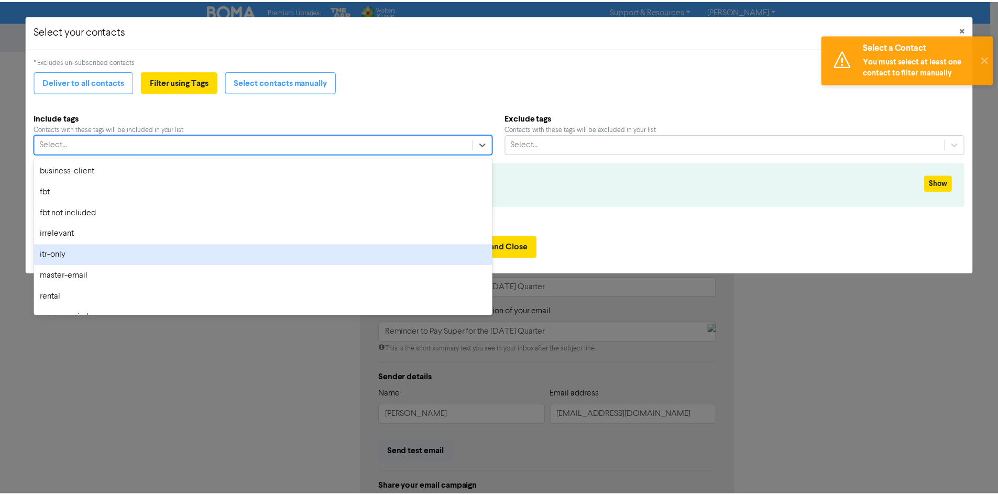
scroll to position [57, 0]
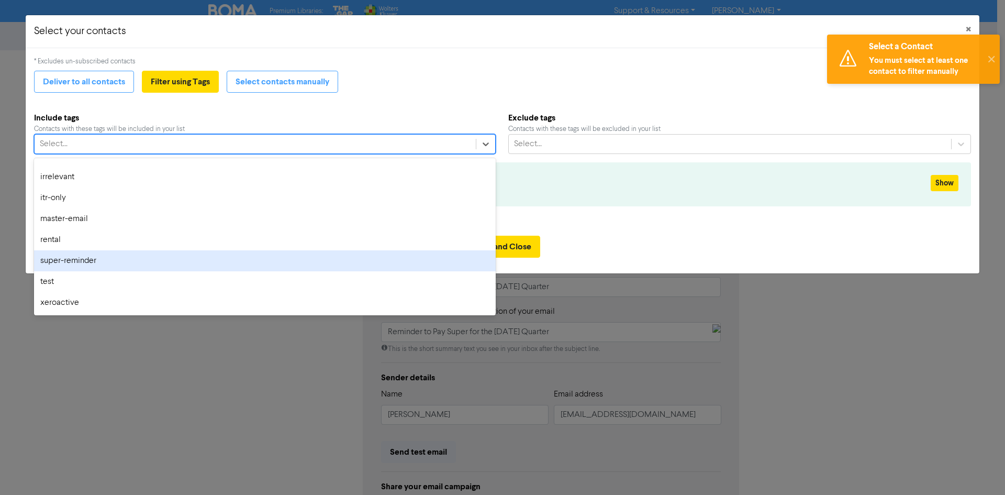
click at [128, 264] on div "super-reminder" at bounding box center [265, 260] width 462 height 21
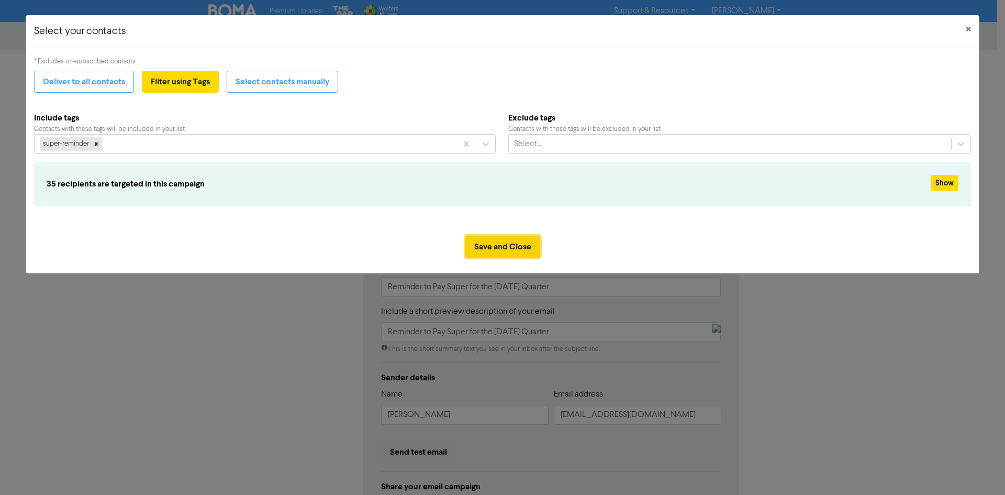
click at [492, 248] on button "Save and Close" at bounding box center [503, 247] width 75 height 22
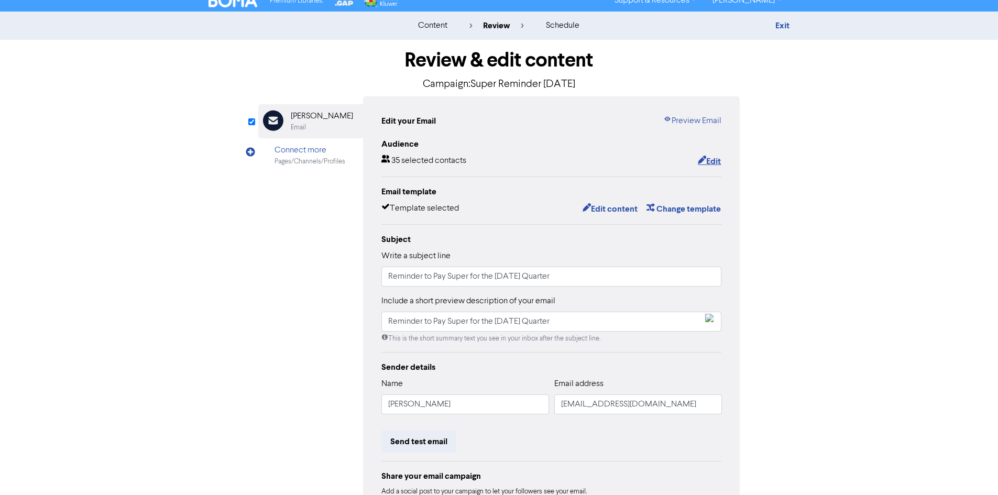
scroll to position [0, 0]
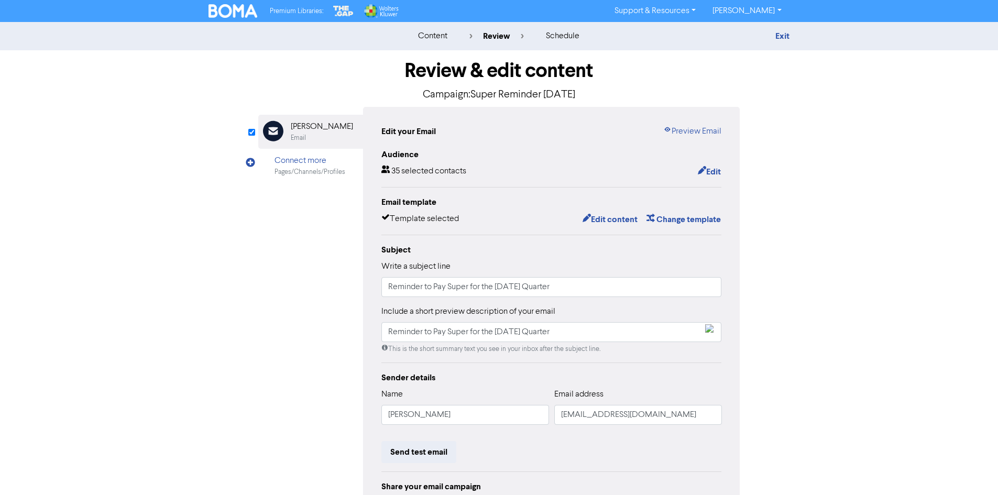
click at [433, 39] on div "content" at bounding box center [432, 36] width 29 height 13
click at [779, 36] on link "Exit" at bounding box center [782, 36] width 14 height 10
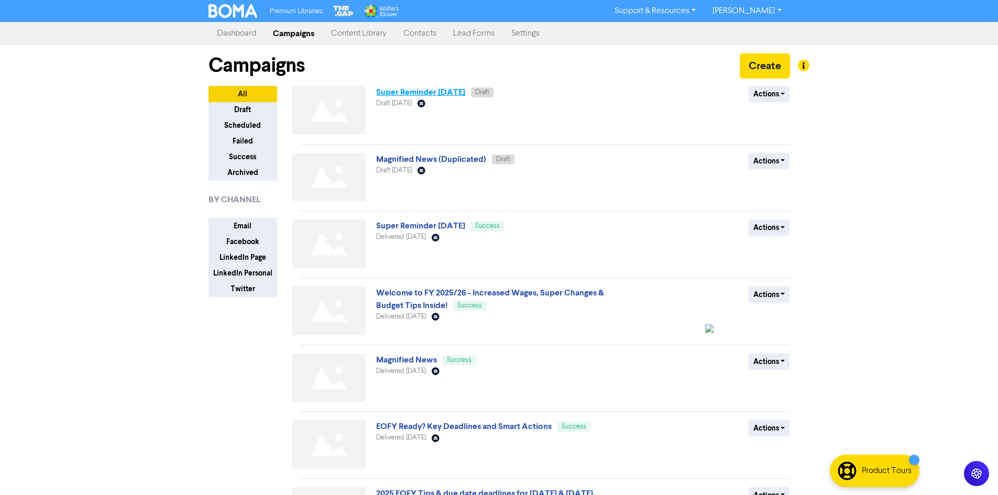
click at [465, 92] on link "Super Reminder [DATE]" at bounding box center [420, 92] width 89 height 10
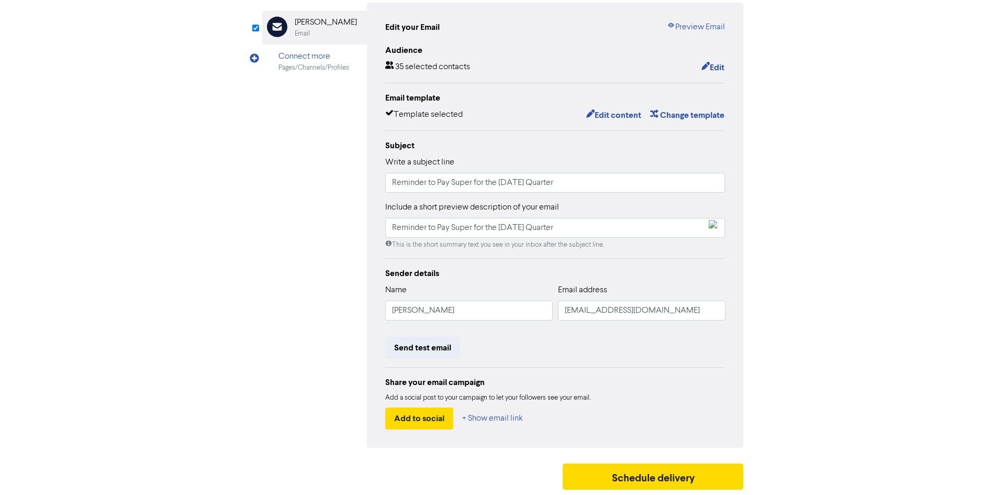
scroll to position [105, 0]
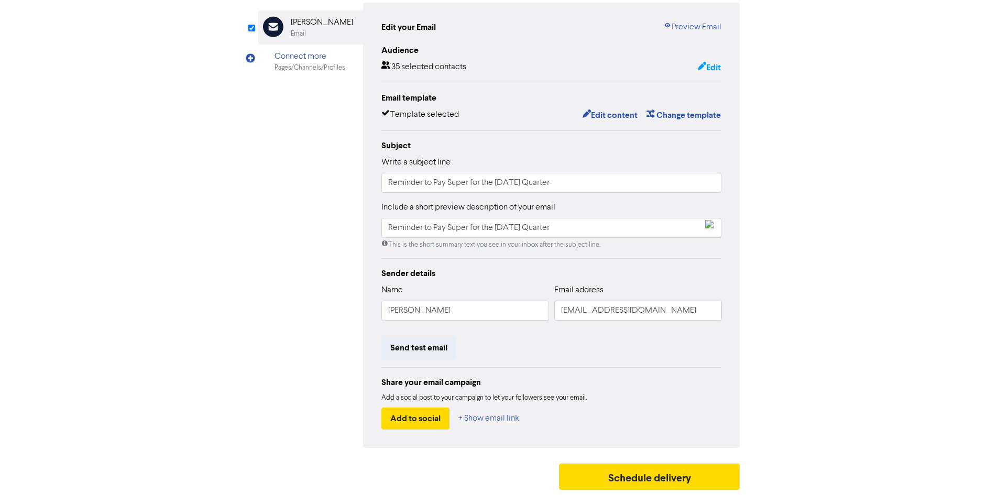
click at [715, 64] on button "Edit" at bounding box center [709, 68] width 24 height 14
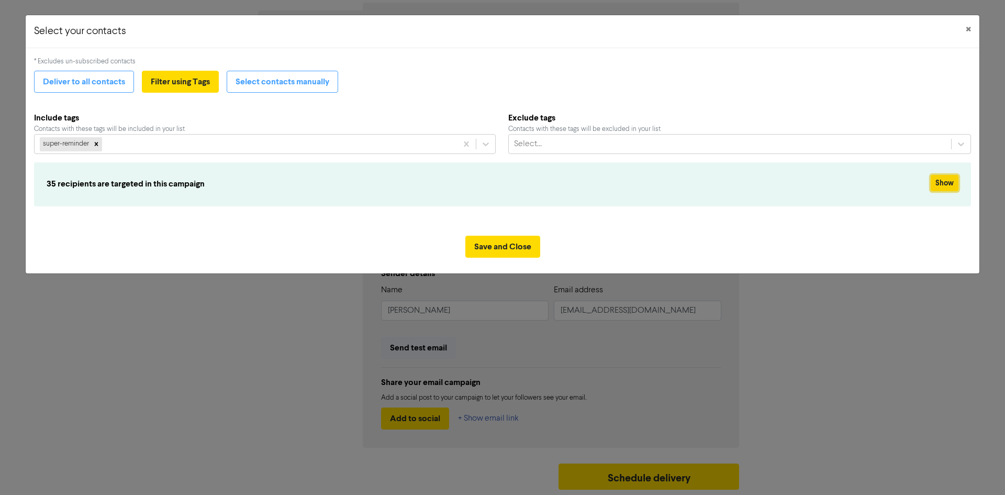
click at [948, 186] on button "Show" at bounding box center [945, 183] width 28 height 16
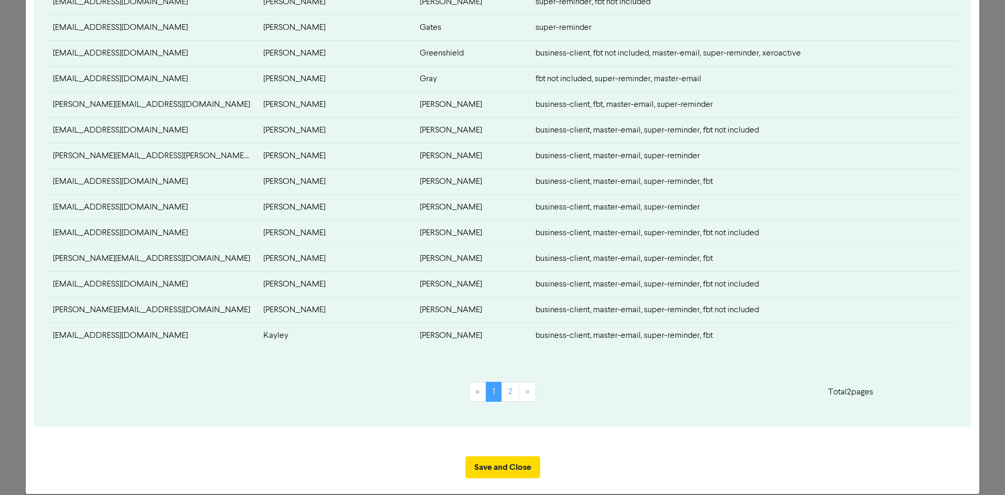
scroll to position [403, 0]
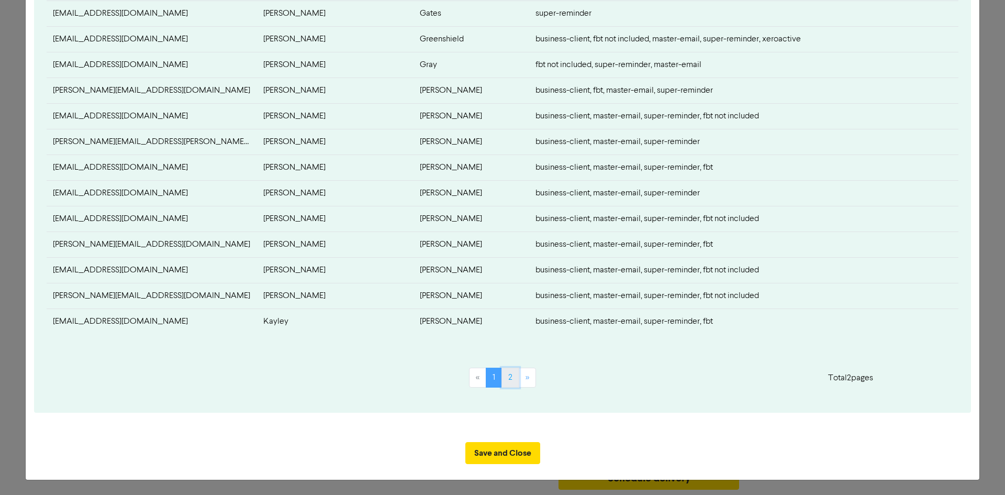
click at [504, 379] on link "2" at bounding box center [511, 378] width 18 height 20
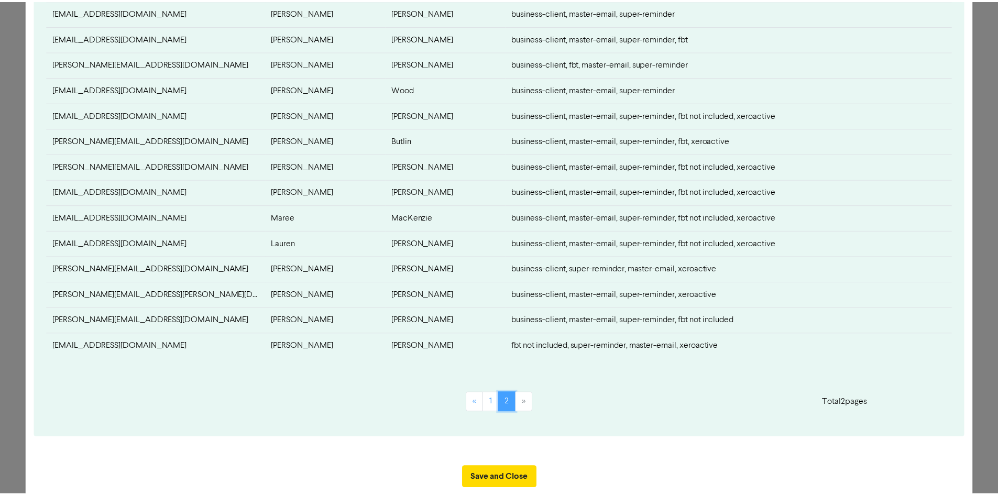
scroll to position [274, 0]
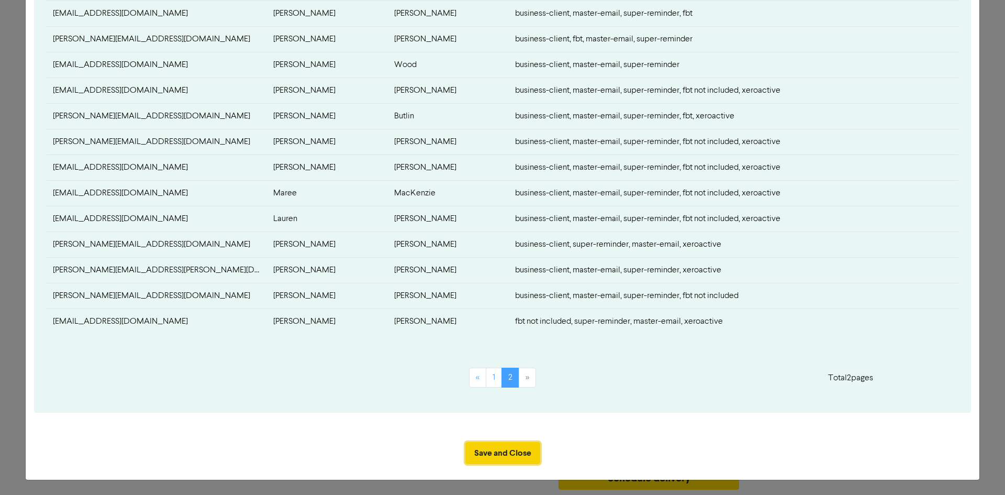
click at [502, 446] on button "Save and Close" at bounding box center [503, 453] width 75 height 22
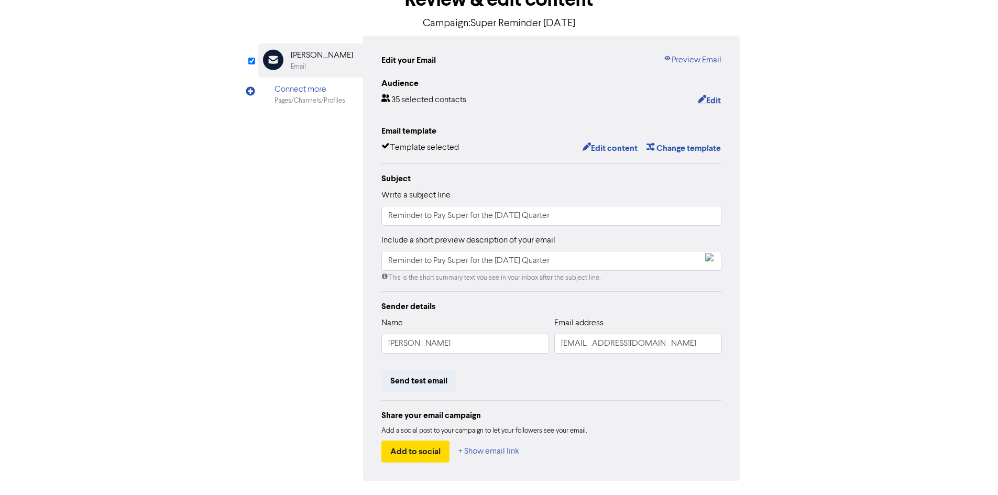
scroll to position [53, 0]
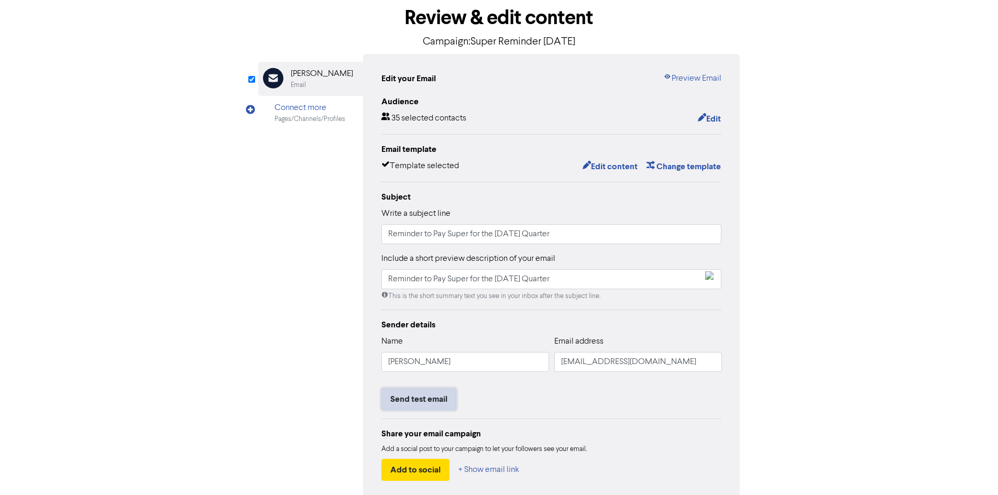
click at [424, 407] on button "Send test email" at bounding box center [418, 399] width 75 height 22
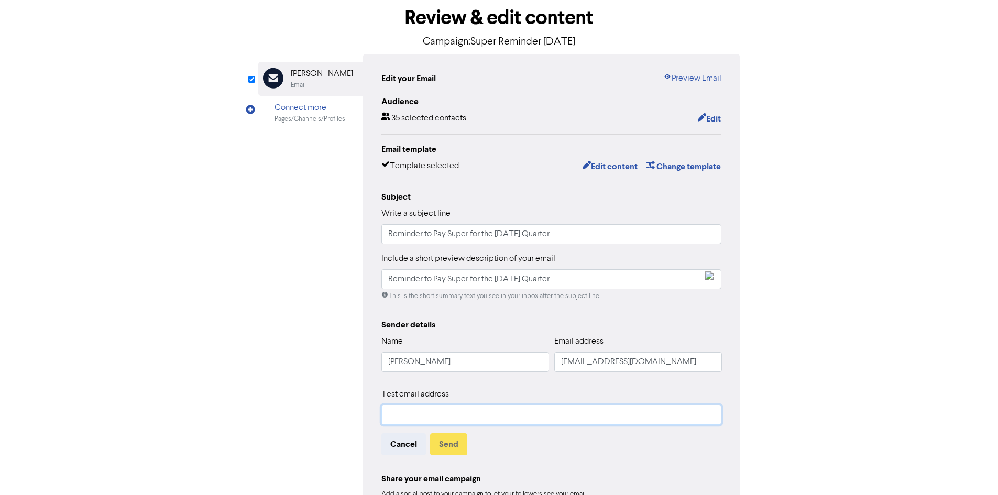
click at [415, 415] on input "text" at bounding box center [551, 415] width 340 height 20
type input "[EMAIL_ADDRESS][DOMAIN_NAME]"
click at [452, 441] on button "Send" at bounding box center [448, 444] width 37 height 22
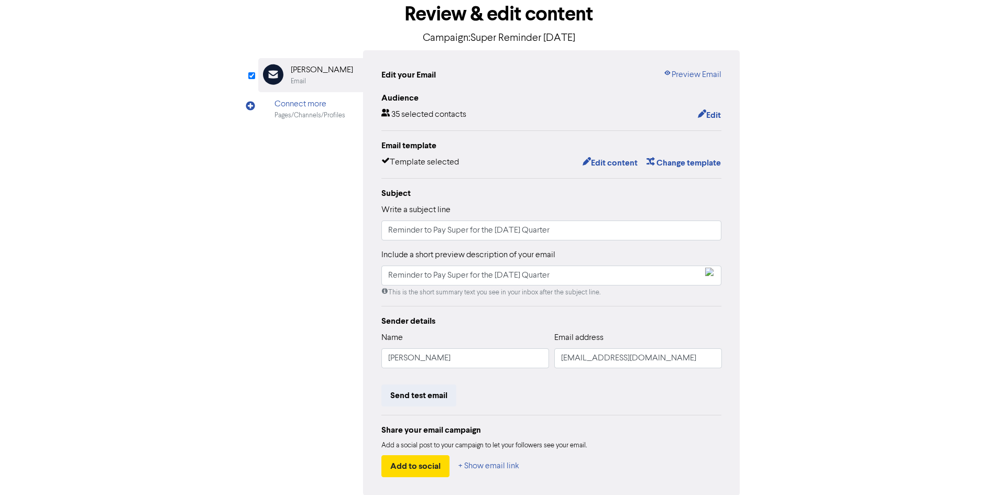
scroll to position [105, 0]
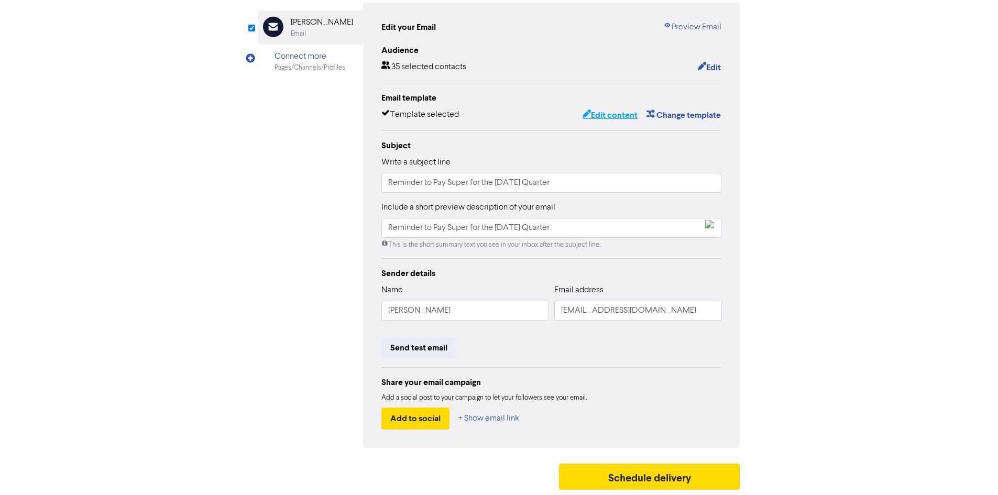
click at [607, 112] on button "Edit content" at bounding box center [610, 115] width 56 height 14
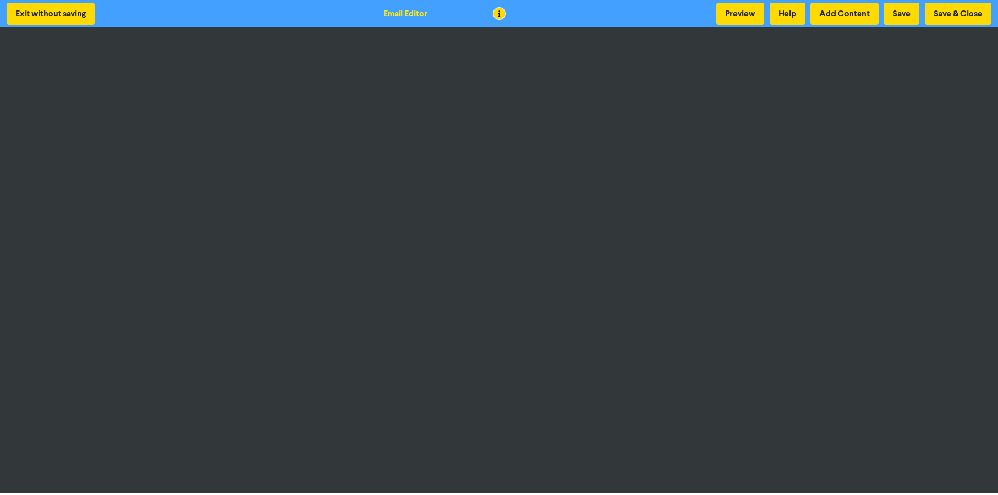
scroll to position [1, 0]
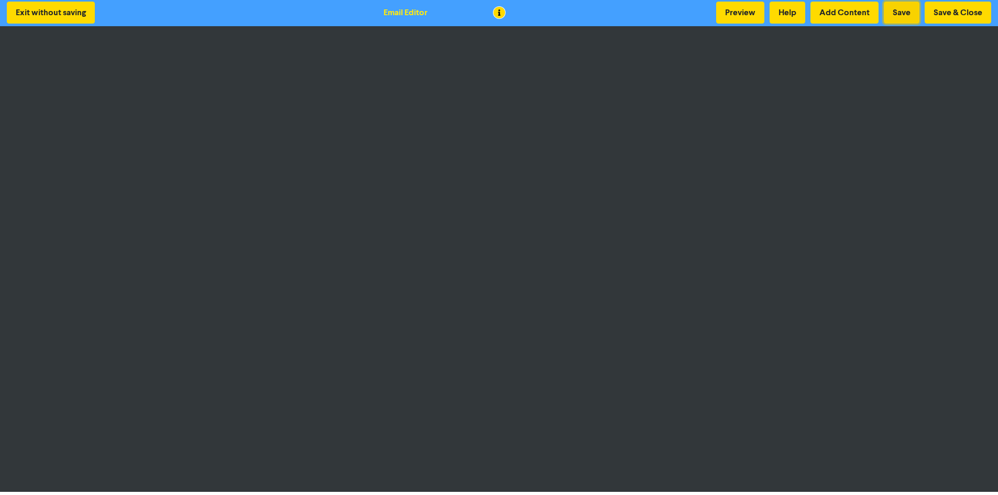
click at [911, 13] on button "Save" at bounding box center [901, 13] width 36 height 22
click at [905, 14] on button "Save" at bounding box center [901, 13] width 36 height 22
click at [725, 14] on button "Preview" at bounding box center [740, 13] width 48 height 22
click at [948, 12] on button "Save & Close" at bounding box center [957, 13] width 67 height 22
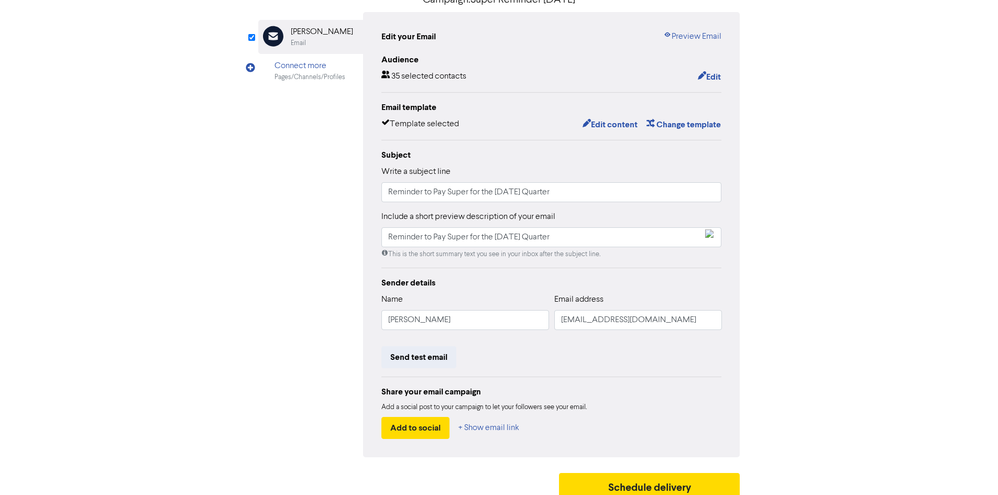
scroll to position [105, 0]
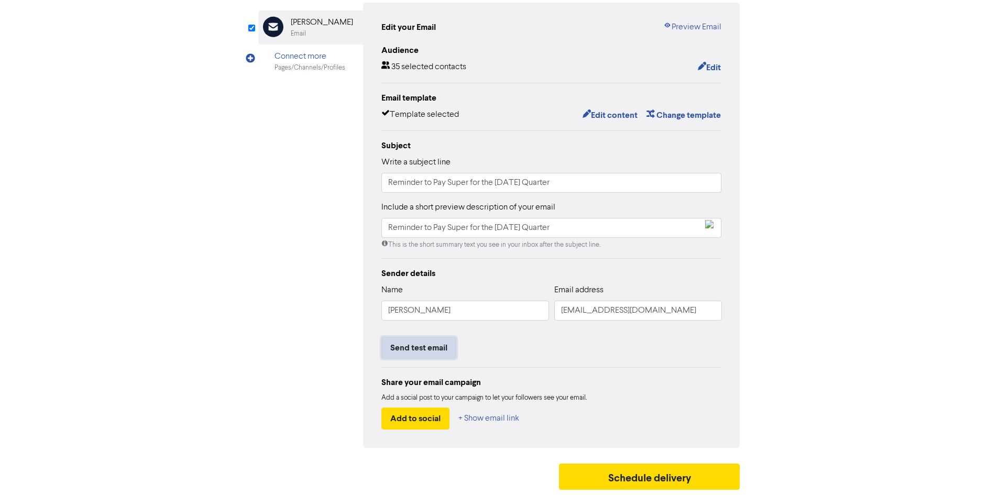
click at [417, 347] on button "Send test email" at bounding box center [418, 348] width 75 height 22
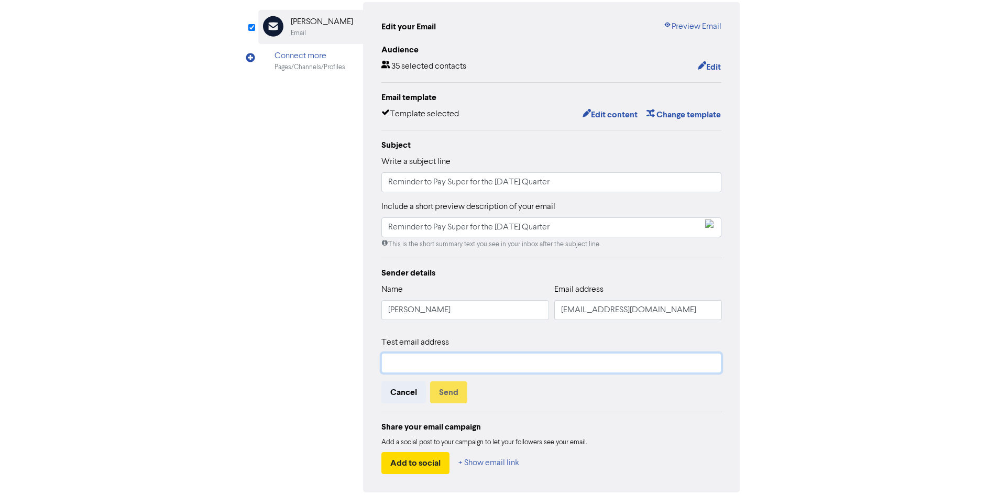
click at [409, 359] on input "text" at bounding box center [551, 363] width 340 height 20
type input "[EMAIL_ADDRESS][DOMAIN_NAME]"
click at [458, 391] on button "Send" at bounding box center [448, 392] width 37 height 22
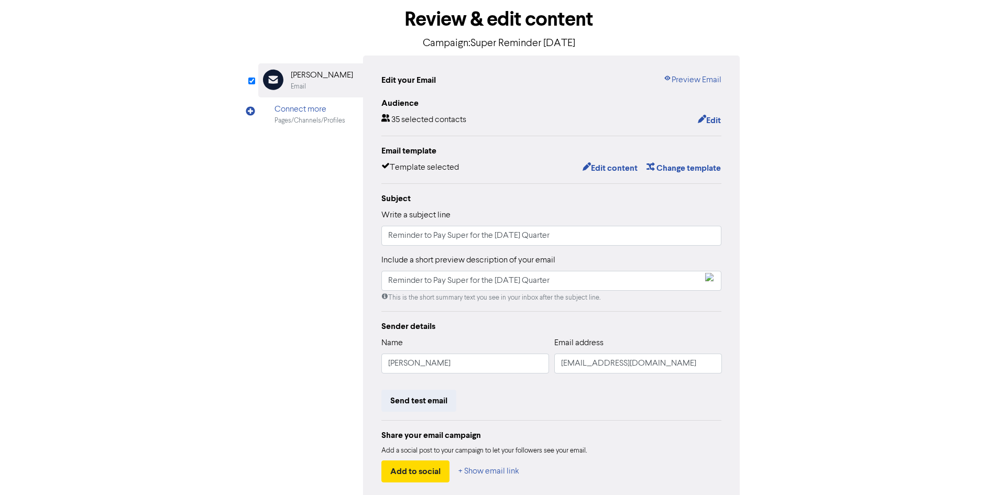
scroll to position [0, 0]
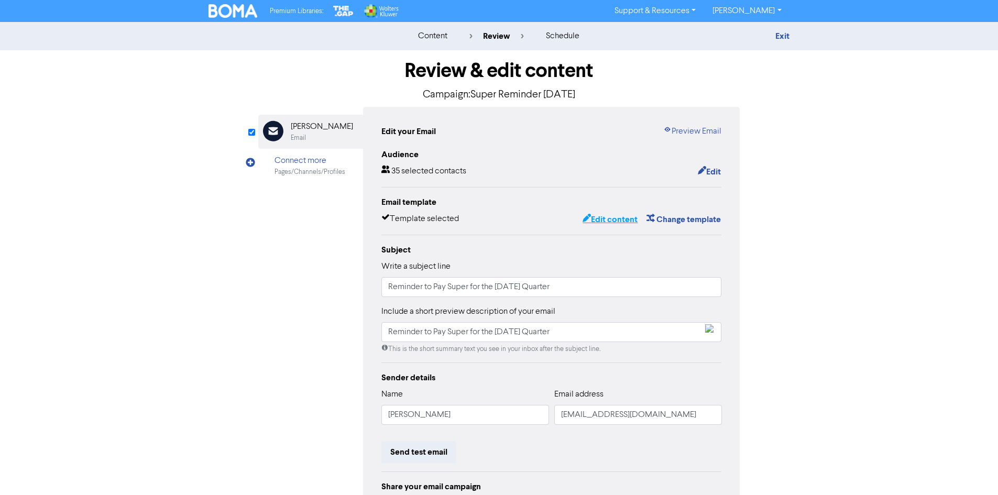
click at [624, 224] on button "Edit content" at bounding box center [610, 220] width 56 height 14
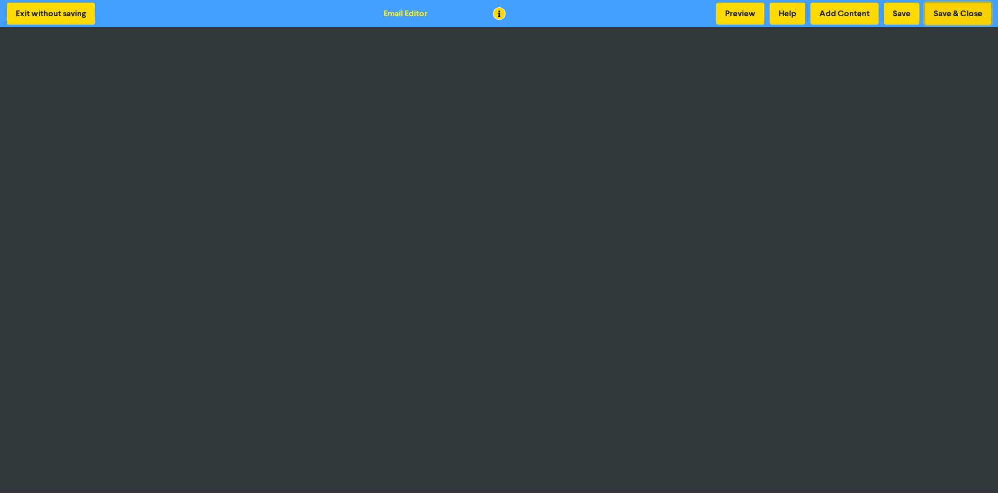
click at [947, 8] on button "Save & Close" at bounding box center [957, 14] width 67 height 22
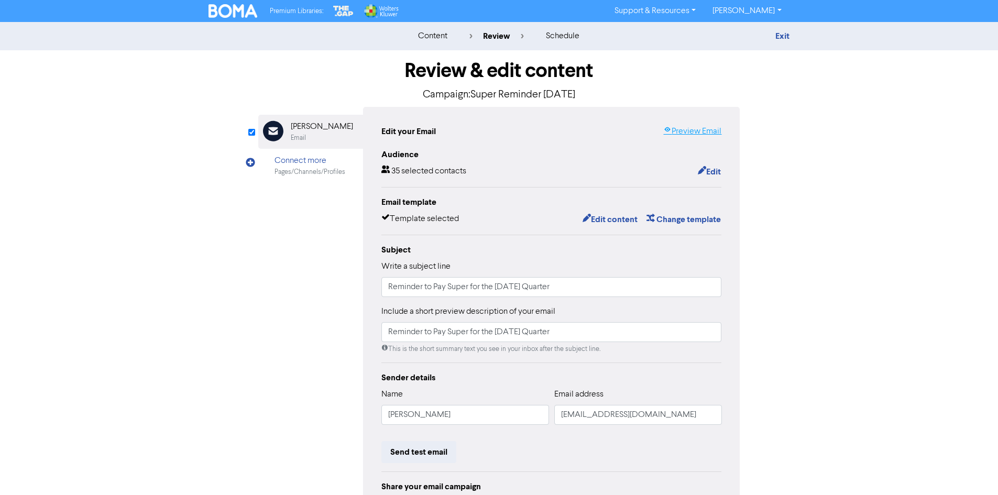
click at [718, 129] on link "Preview Email" at bounding box center [692, 131] width 58 height 13
click at [221, 8] on img at bounding box center [232, 11] width 49 height 14
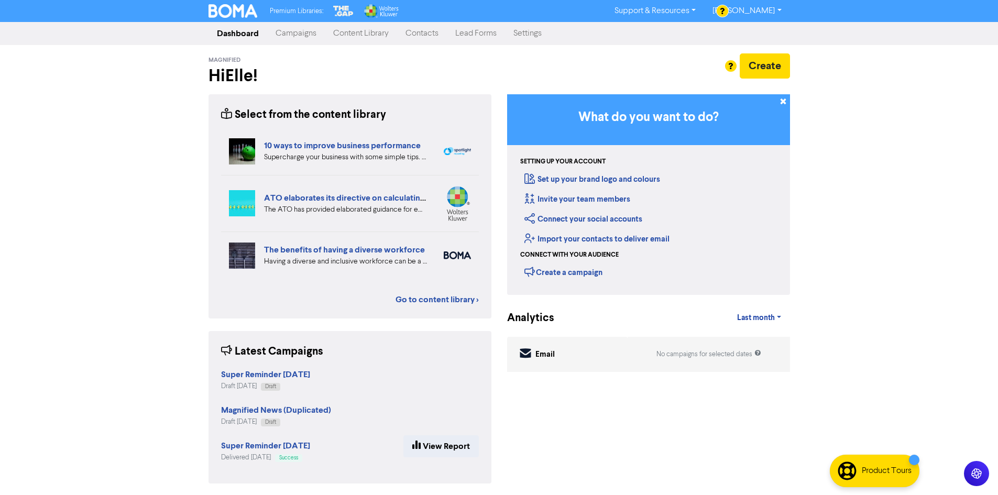
click at [407, 36] on link "Contacts" at bounding box center [422, 33] width 50 height 21
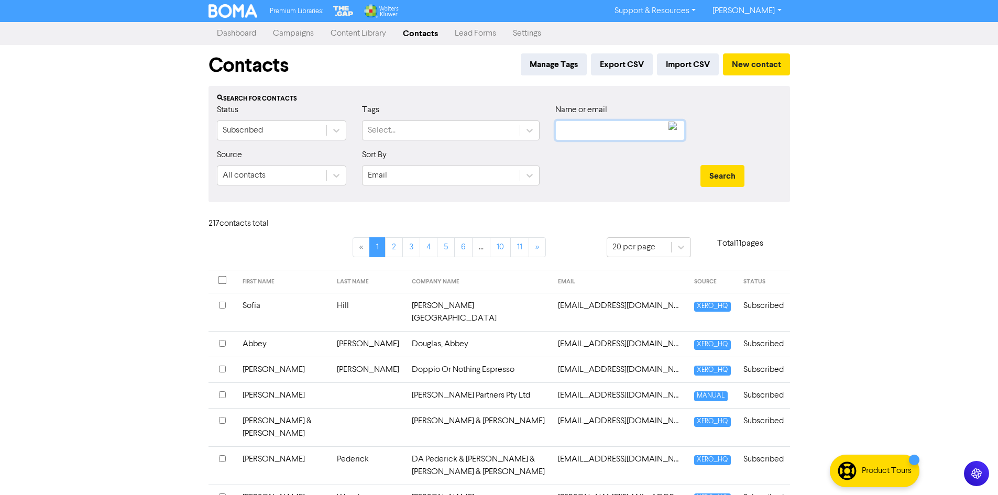
click at [594, 135] on input "text" at bounding box center [619, 130] width 129 height 20
type input "david"
click at [700, 165] on button "Search" at bounding box center [722, 176] width 44 height 22
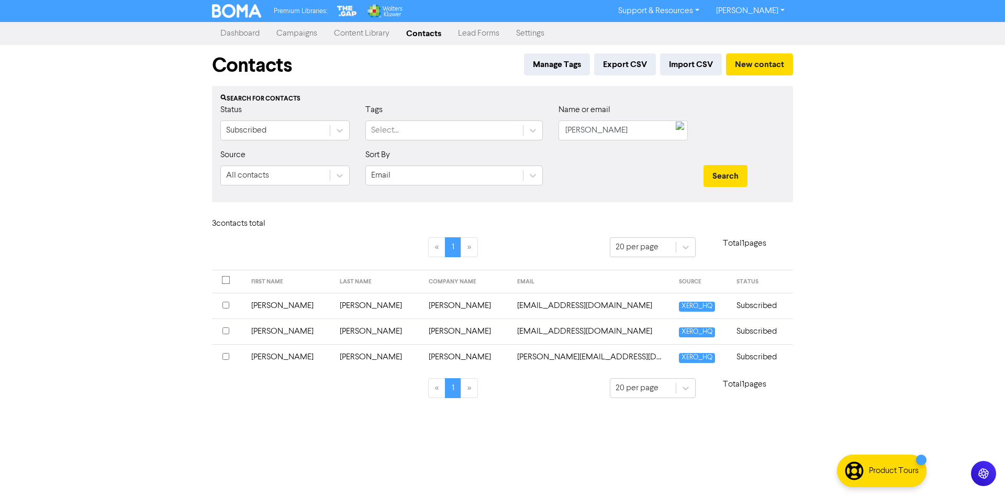
click at [568, 357] on td "david@g8performance.com" at bounding box center [591, 357] width 161 height 26
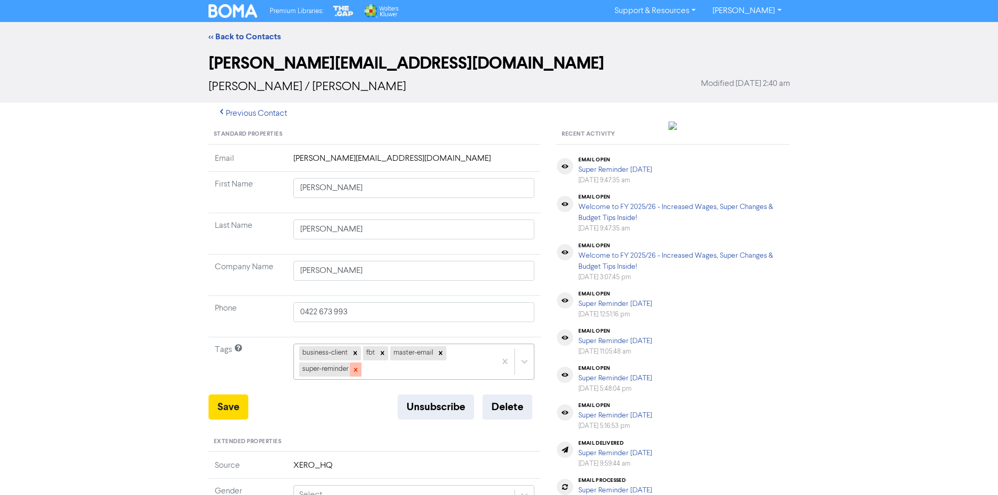
click at [359, 371] on icon at bounding box center [355, 369] width 7 height 7
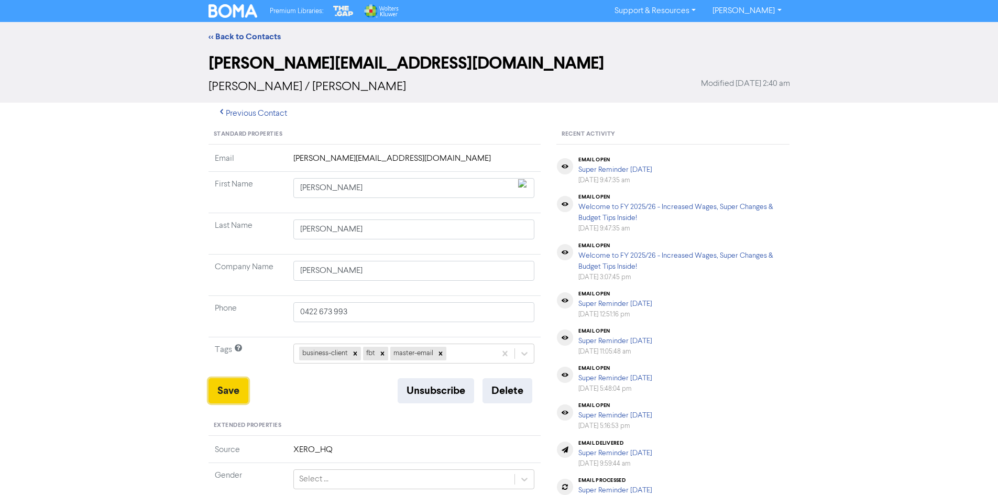
click at [233, 390] on button "Save" at bounding box center [228, 390] width 40 height 25
click at [267, 37] on link "<< Back to Contacts" at bounding box center [244, 36] width 72 height 10
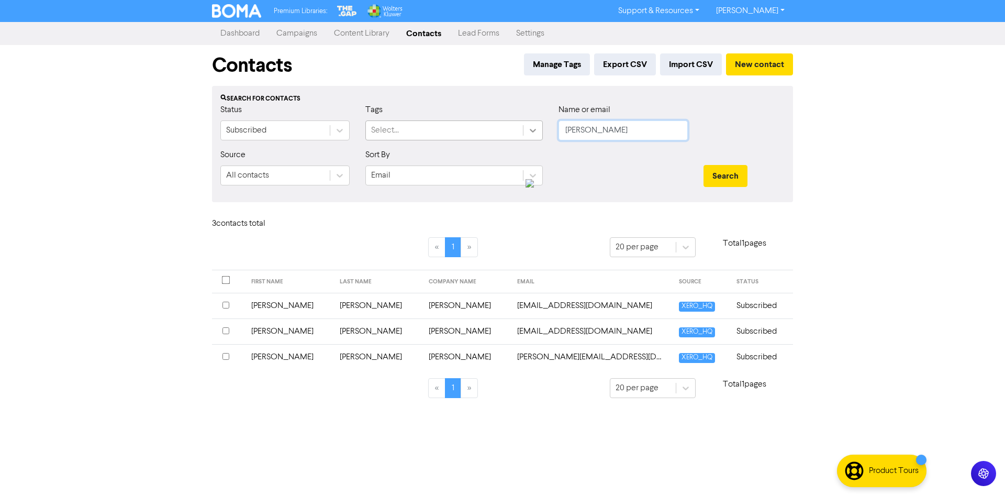
drag, startPoint x: 615, startPoint y: 130, endPoint x: 540, endPoint y: 135, distance: 74.5
click at [541, 135] on div "Status Subscribed Tags Select... Name or email david" at bounding box center [503, 126] width 580 height 45
type input "donna"
click at [602, 129] on input "donna" at bounding box center [623, 130] width 129 height 20
click at [723, 172] on button "Search" at bounding box center [726, 176] width 44 height 22
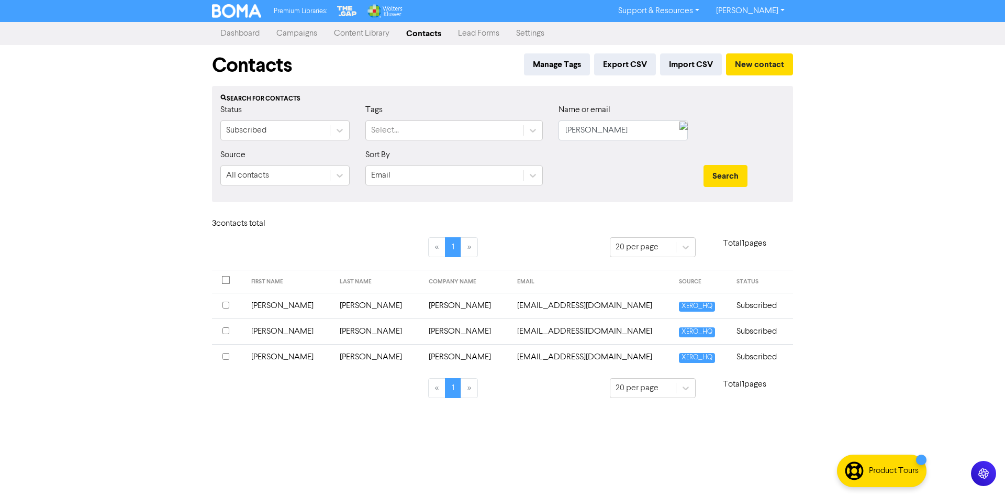
click at [573, 337] on td "landmarkplanning@outlook.com" at bounding box center [591, 331] width 161 height 26
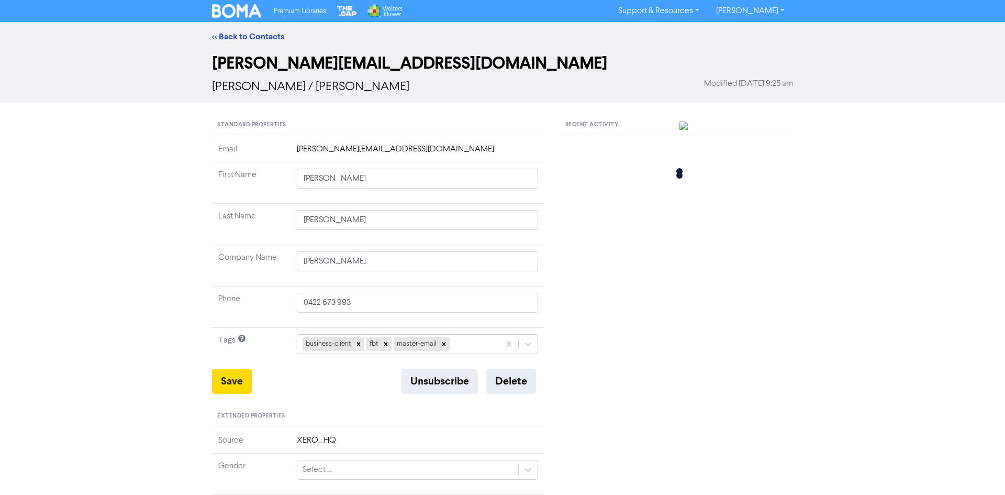
type input "Donna"
type input "Clarke"
type input "Clarke, Donna"
type input "0411 692 662"
type input "7 Halleys Ct"
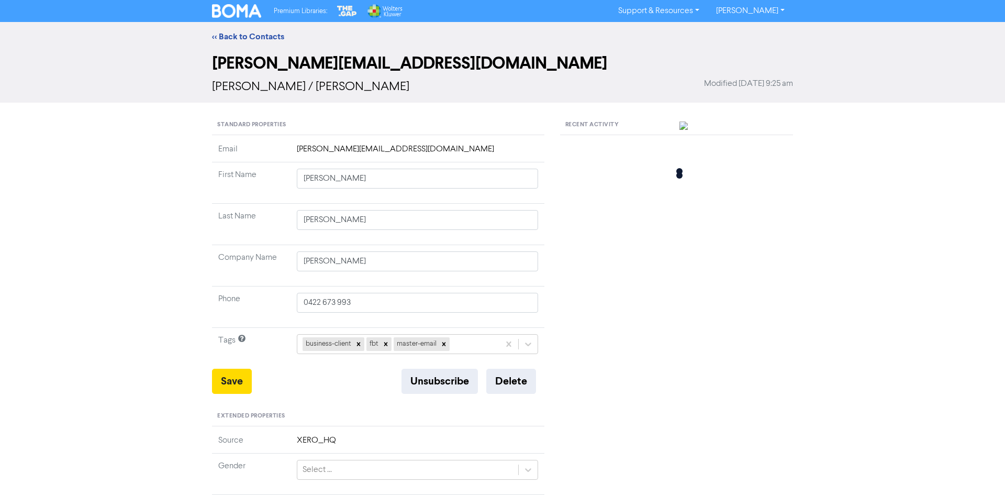
type input "PORT MACQUARIE"
type input "2444"
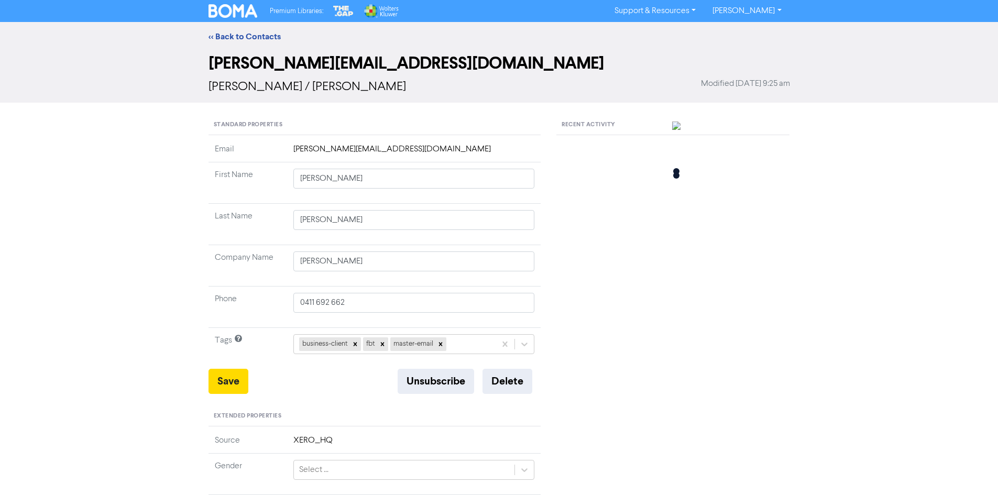
type input "7 Halleys Ct"
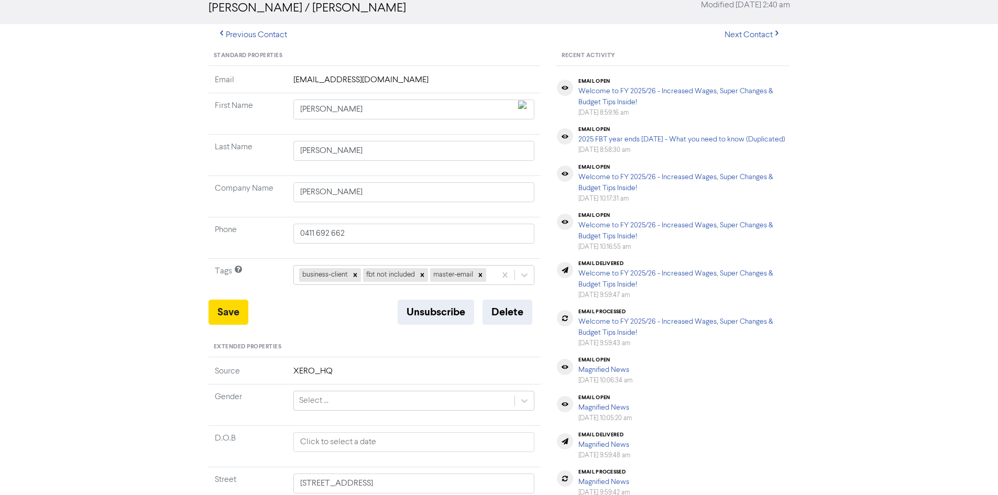
scroll to position [105, 0]
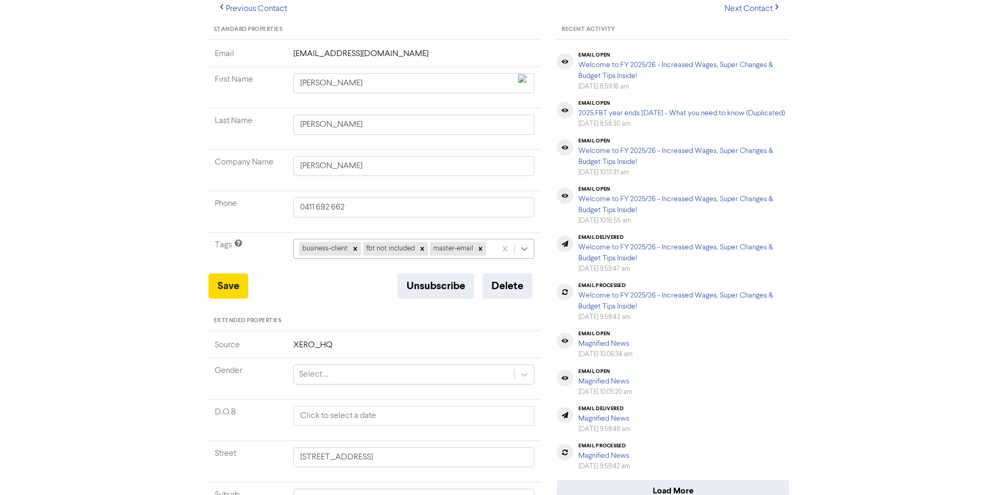
click at [524, 250] on icon at bounding box center [525, 249] width 6 height 4
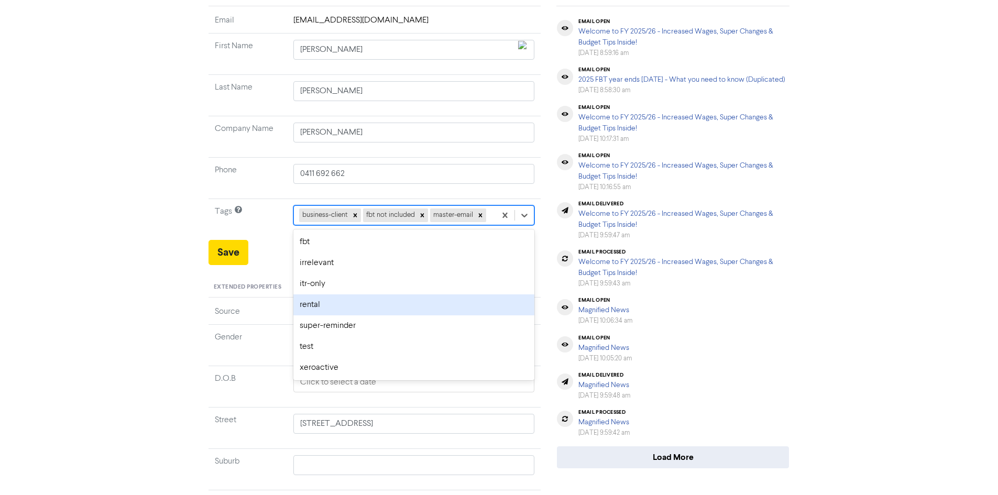
scroll to position [157, 0]
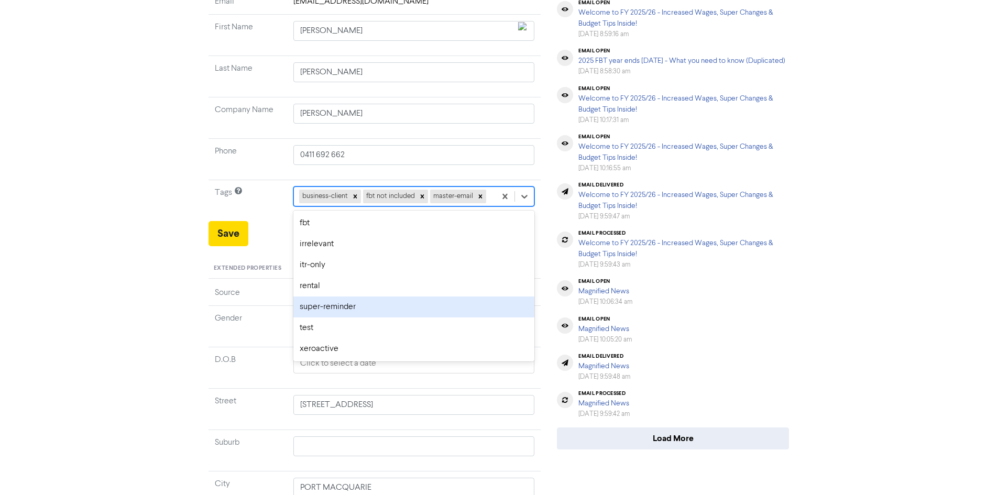
click at [378, 315] on div "super-reminder" at bounding box center [413, 306] width 241 height 21
type input "7 Halleys Ct"
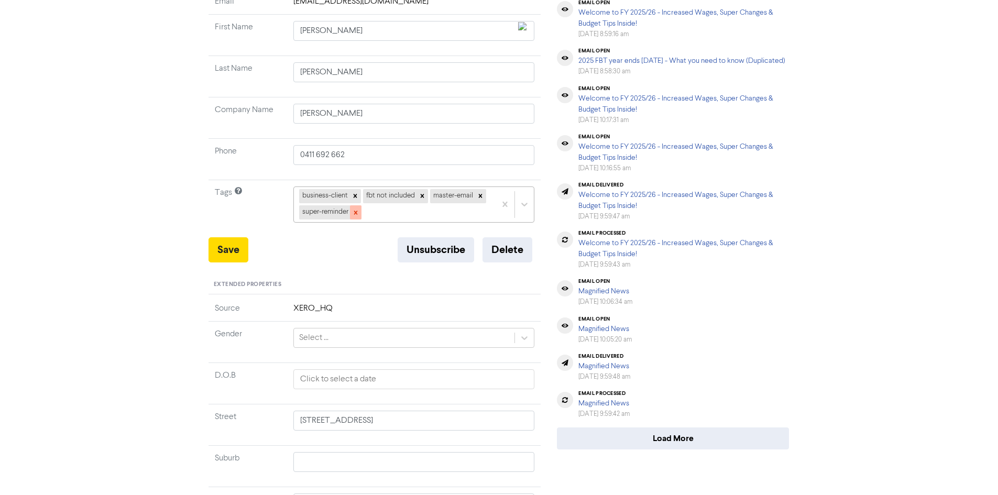
click at [359, 214] on icon at bounding box center [355, 212] width 7 height 7
type input "7 Halleys Ct"
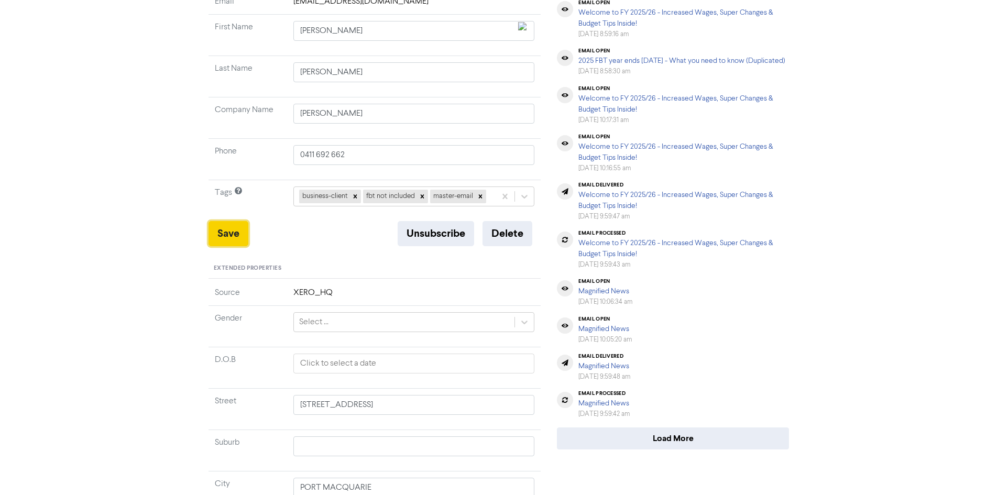
click at [231, 235] on button "Save" at bounding box center [228, 233] width 40 height 25
type input "7 Halleys Ct"
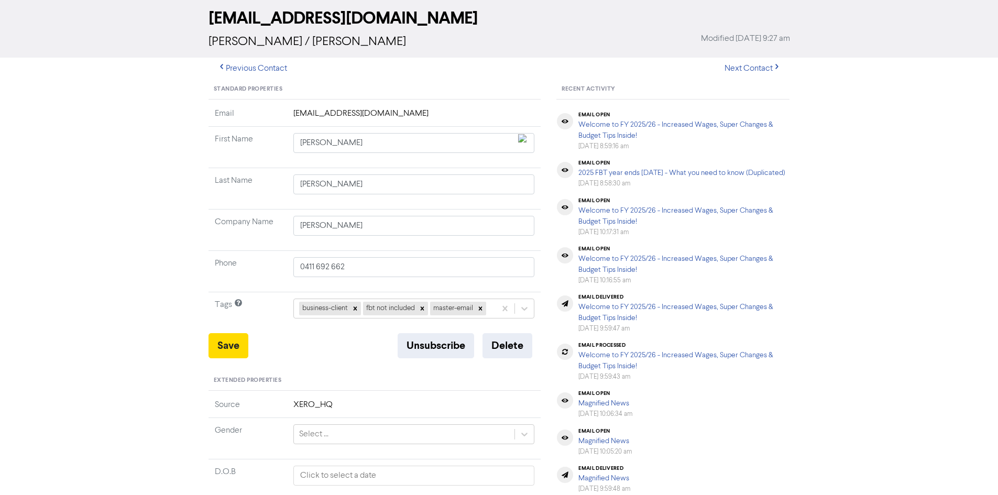
scroll to position [0, 0]
